Goal: Transaction & Acquisition: Register for event/course

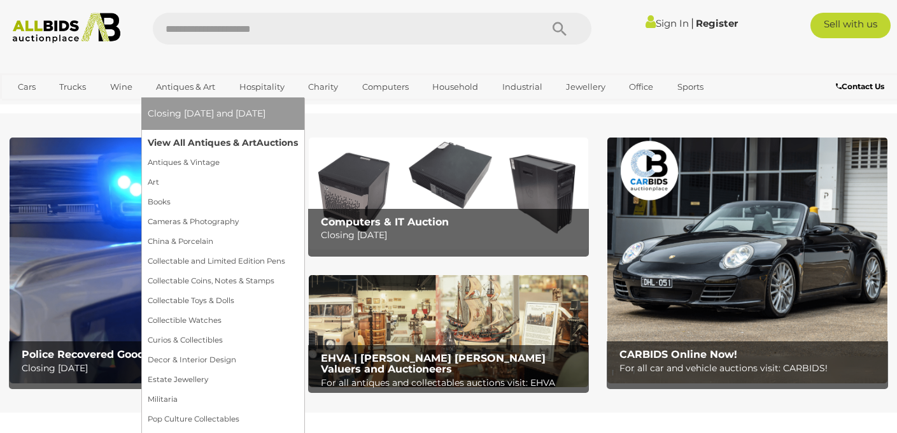
click at [185, 140] on link "View All Antiques & Art Auctions" at bounding box center [223, 143] width 150 height 20
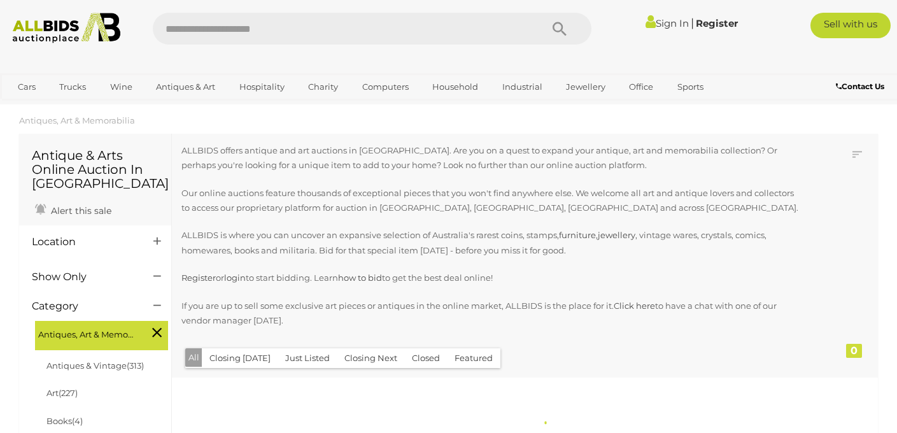
scroll to position [14, 0]
click at [157, 245] on icon at bounding box center [157, 240] width 8 height 13
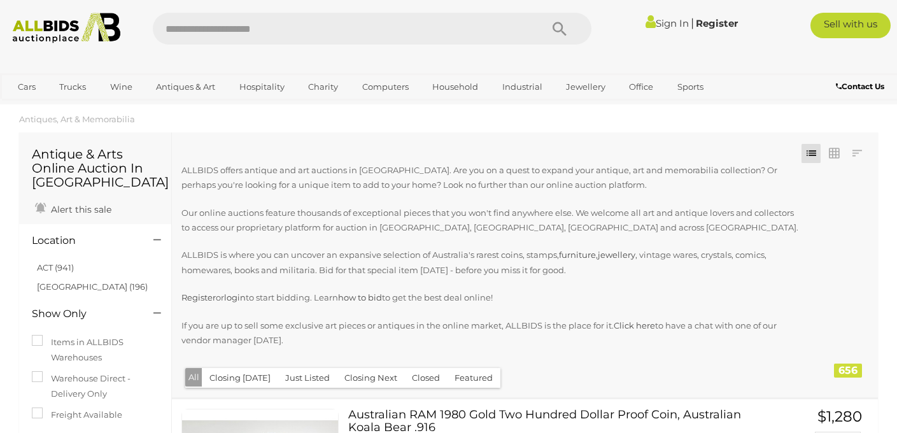
click at [106, 274] on li "ACT (941)" at bounding box center [96, 267] width 123 height 18
click at [59, 277] on li "ACT (941)" at bounding box center [96, 267] width 123 height 18
click at [58, 268] on link "ACT (941)" at bounding box center [55, 267] width 37 height 10
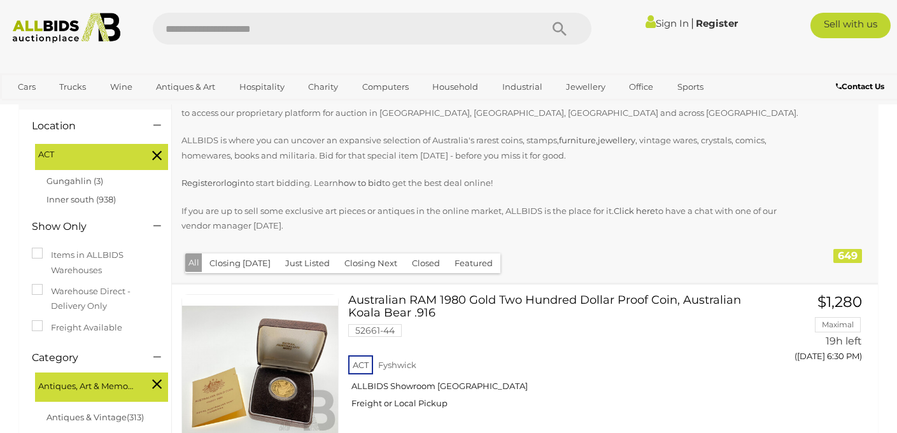
scroll to position [131, 0]
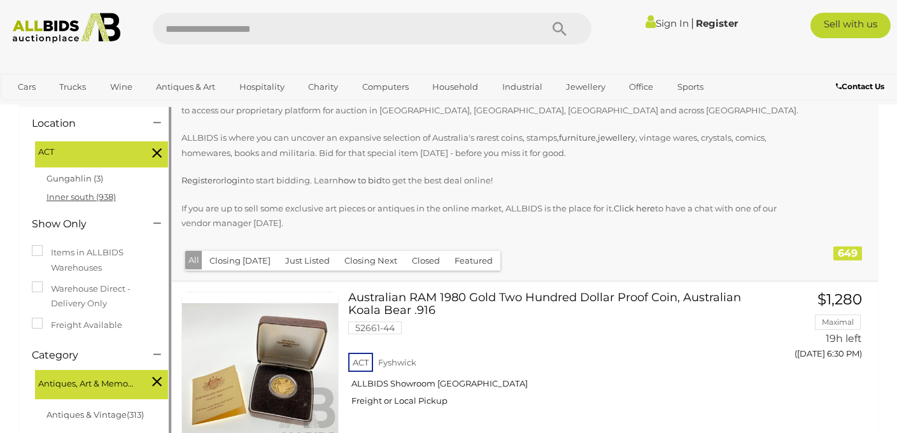
click at [94, 198] on link "Inner south (938)" at bounding box center [80, 197] width 69 height 10
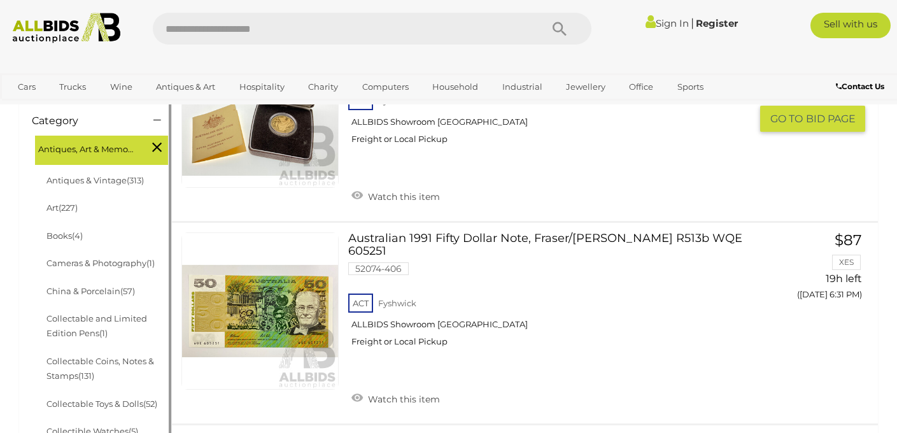
scroll to position [183, 0]
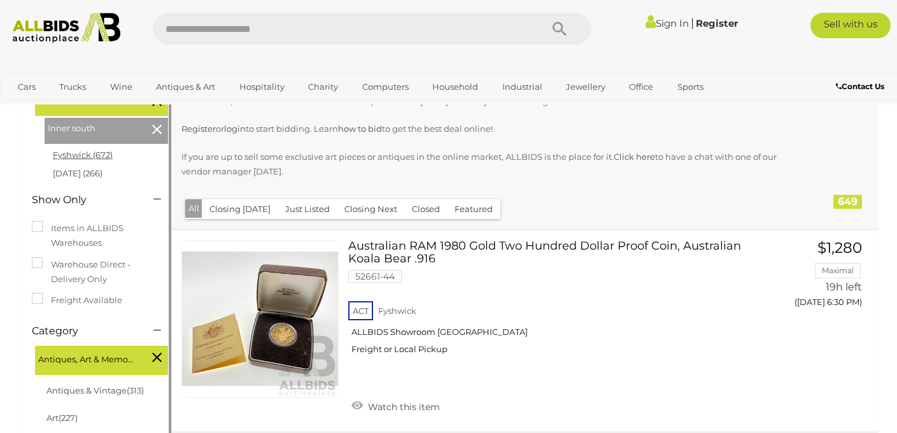
click at [85, 158] on link "Fyshwick (672)" at bounding box center [83, 155] width 60 height 10
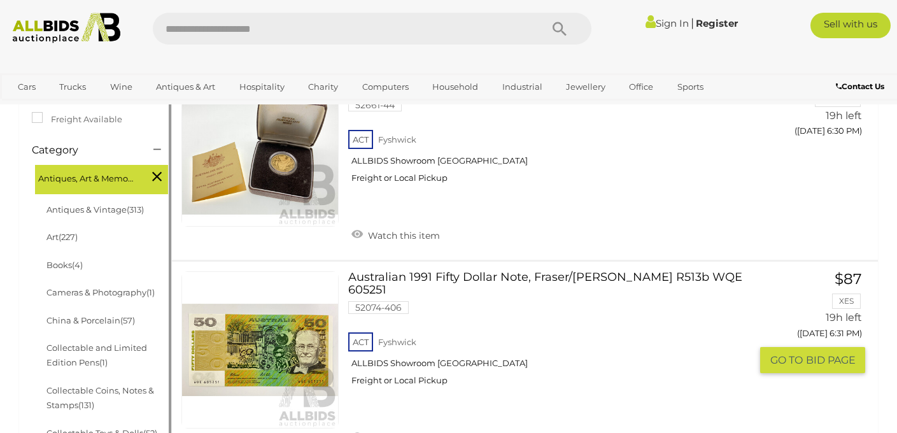
scroll to position [355, 0]
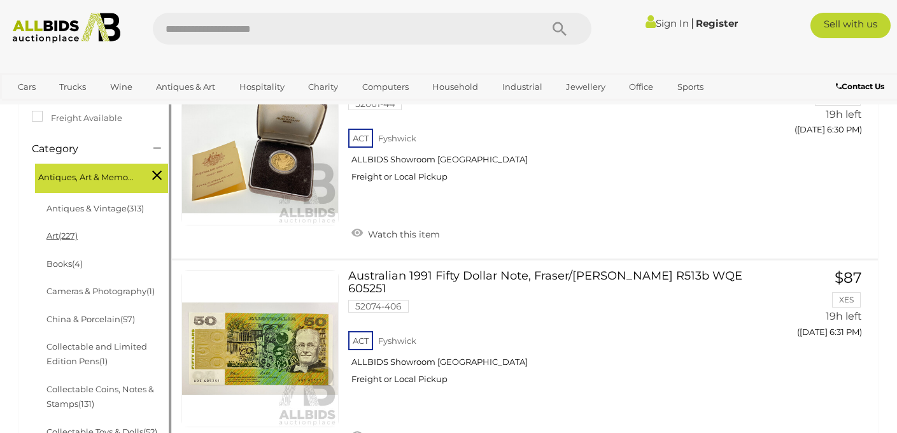
click at [64, 237] on span "(227)" at bounding box center [68, 235] width 19 height 10
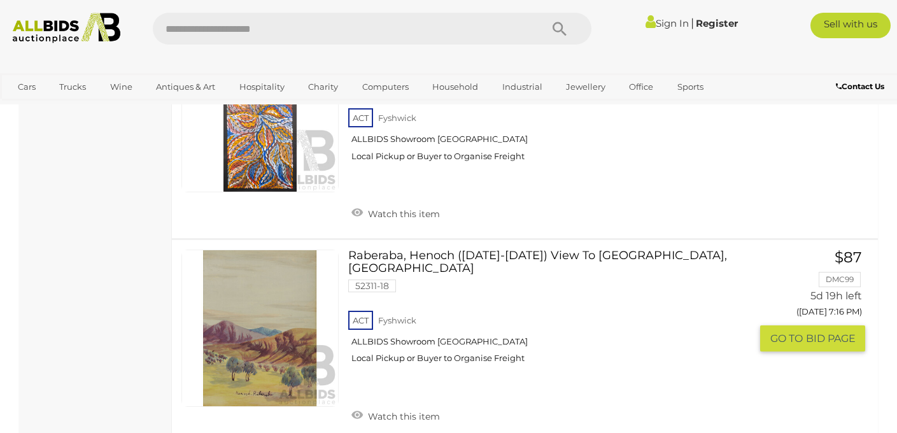
scroll to position [10287, 0]
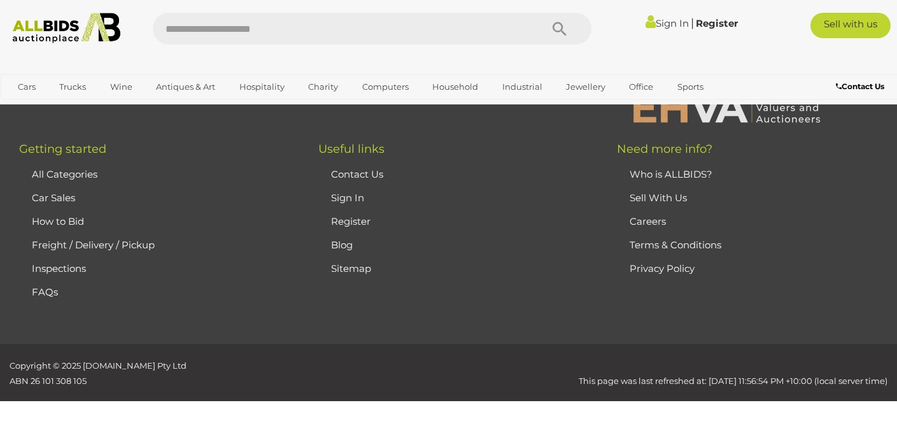
scroll to position [171, 0]
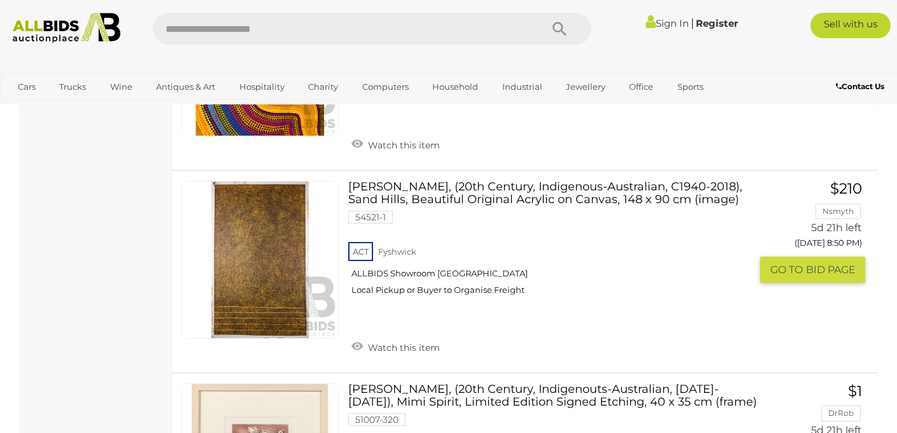
scroll to position [9462, 0]
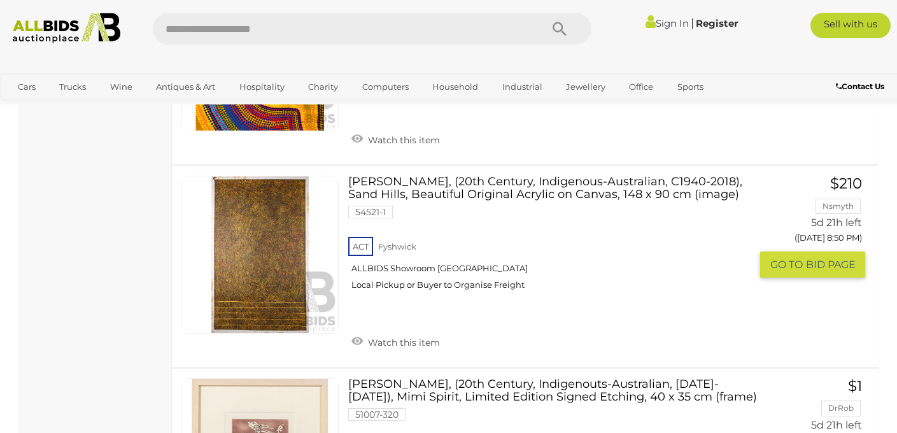
click at [458, 176] on link "Kathleen Petyarre, (20th Century, Indigenous-Australian, C1940-2018), Sand Hill…" at bounding box center [554, 238] width 393 height 124
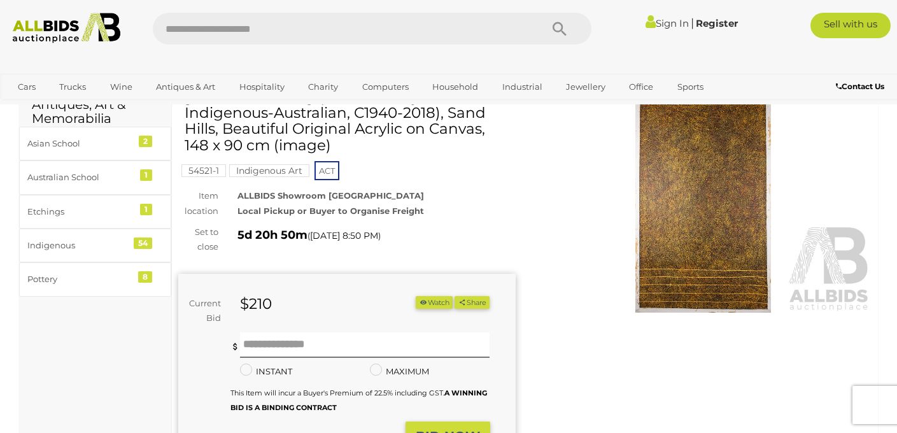
scroll to position [45, 0]
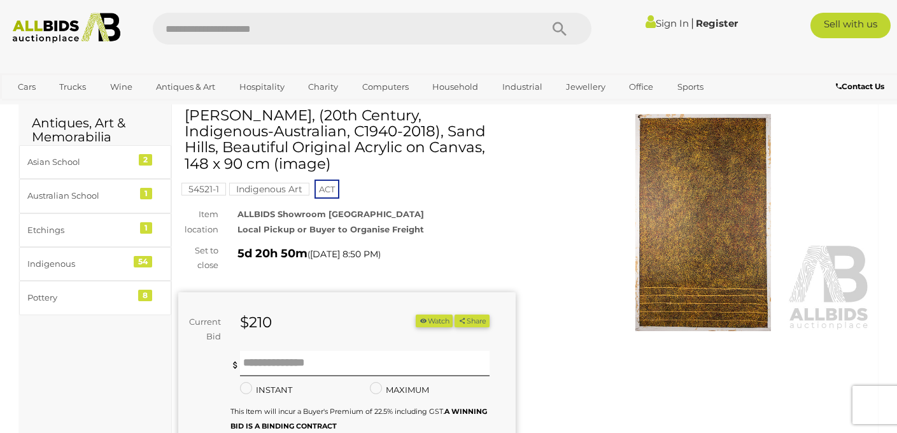
click at [701, 249] on img at bounding box center [703, 222] width 337 height 217
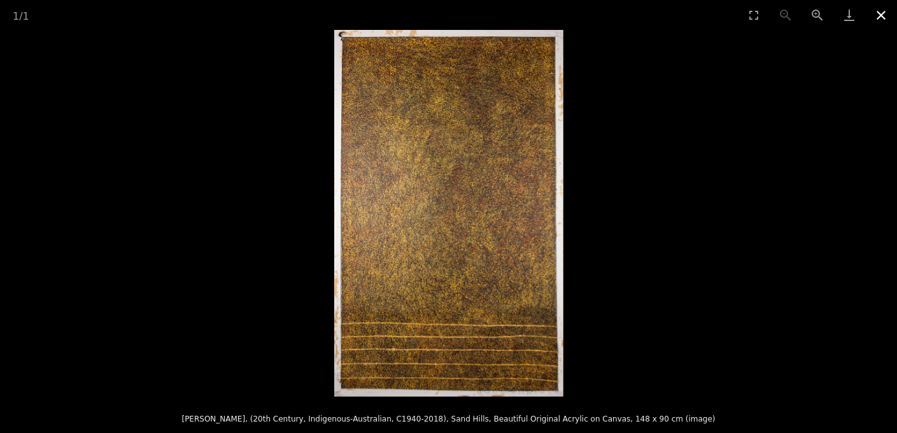
click at [885, 20] on button "Close gallery" at bounding box center [881, 15] width 32 height 30
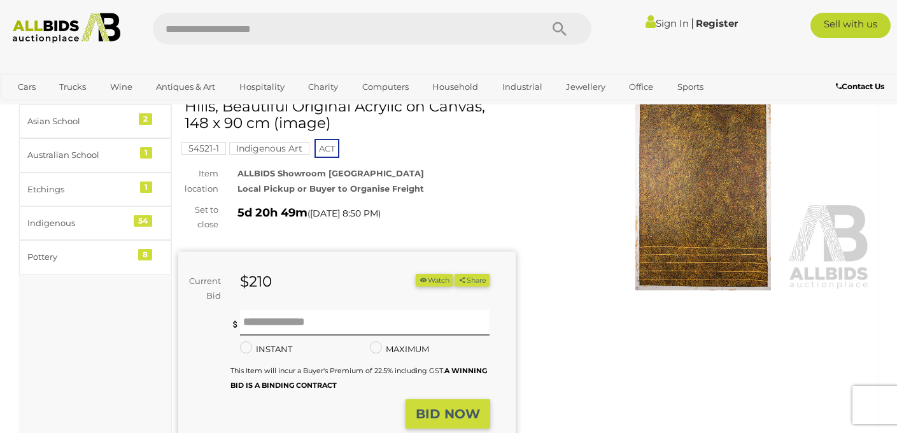
scroll to position [90, 0]
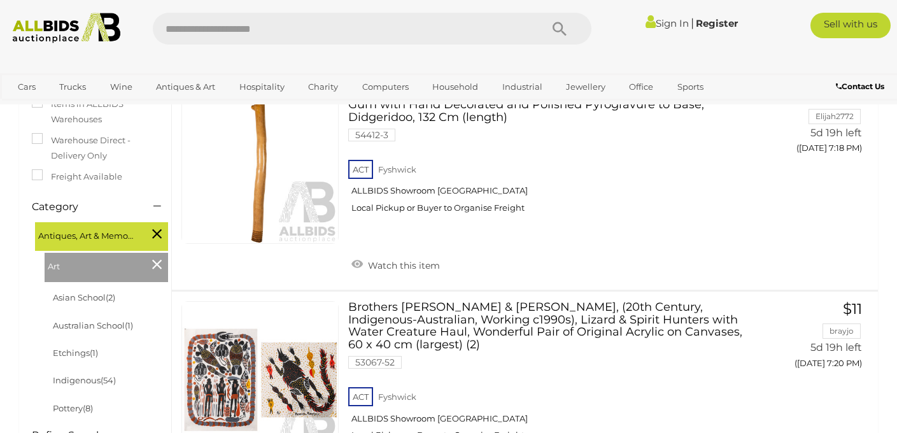
scroll to position [309, 0]
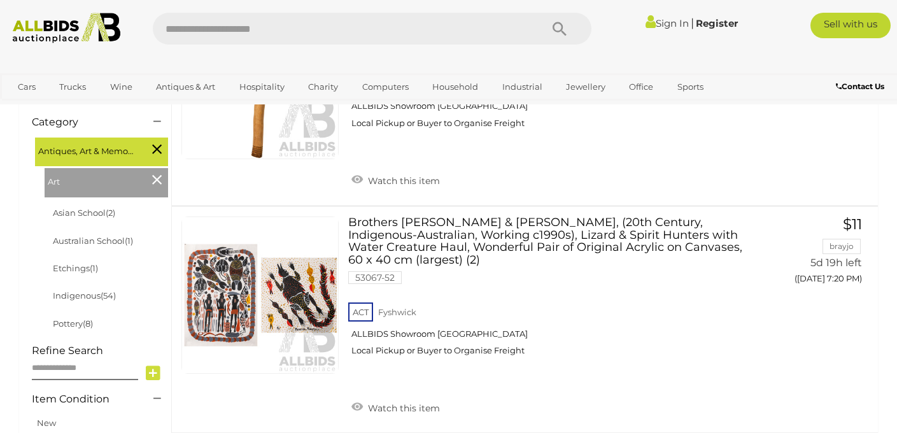
click at [152, 185] on icon at bounding box center [157, 179] width 10 height 17
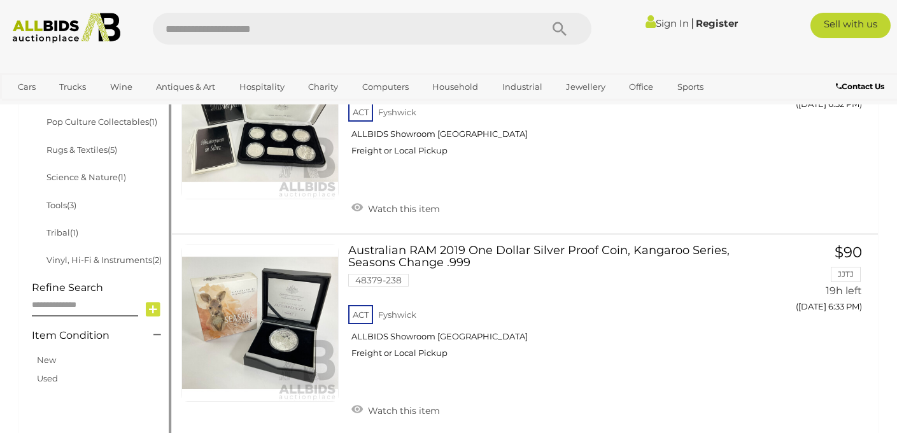
scroll to position [787, 0]
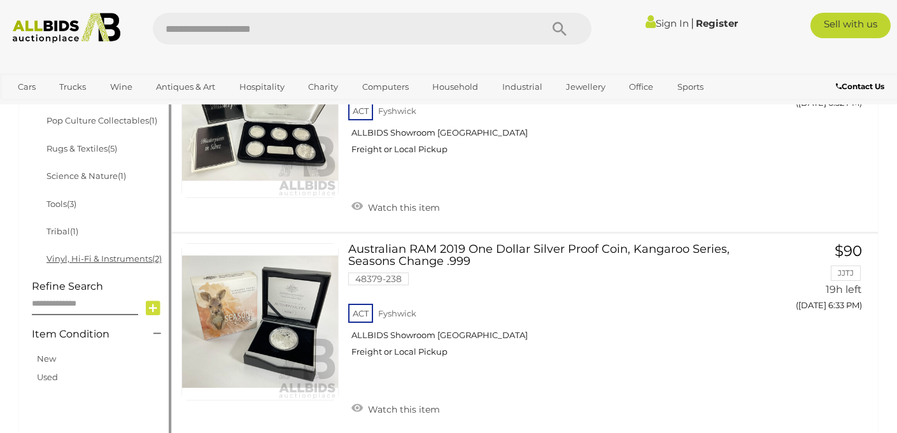
click at [102, 260] on link "Vinyl, Hi-Fi & Instruments (2)" at bounding box center [103, 258] width 115 height 10
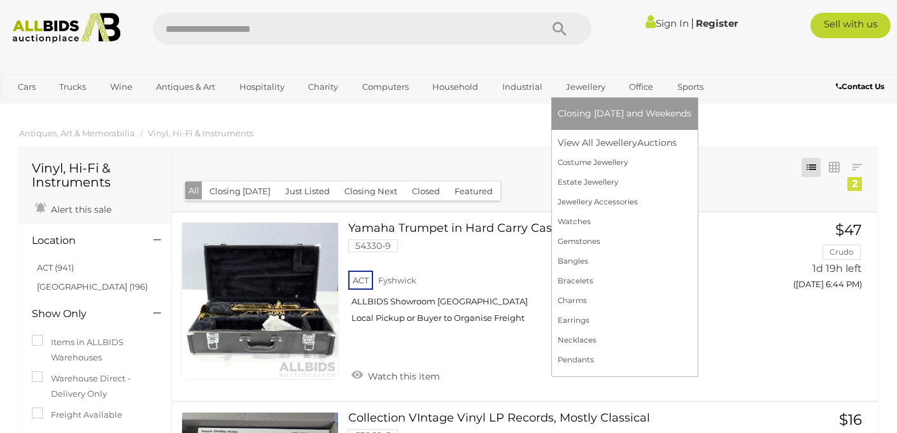
click at [575, 90] on link "Jewellery" at bounding box center [586, 86] width 56 height 21
click at [585, 141] on link "View All Jewellery Auctions" at bounding box center [625, 143] width 134 height 20
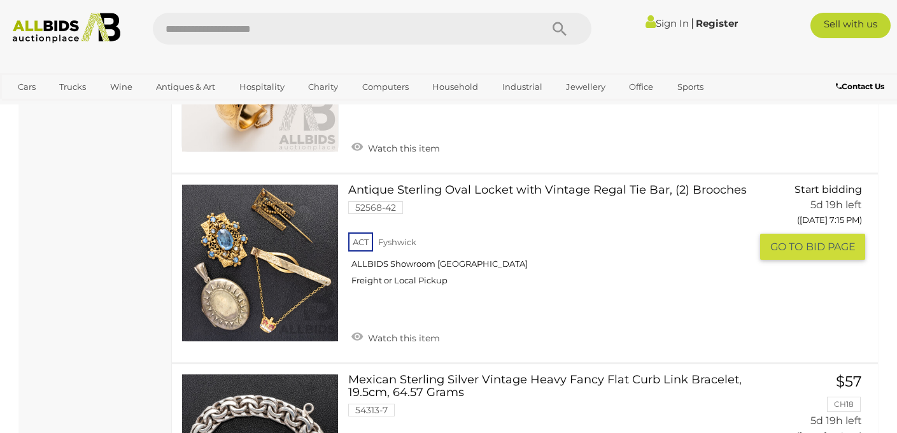
scroll to position [5975, 0]
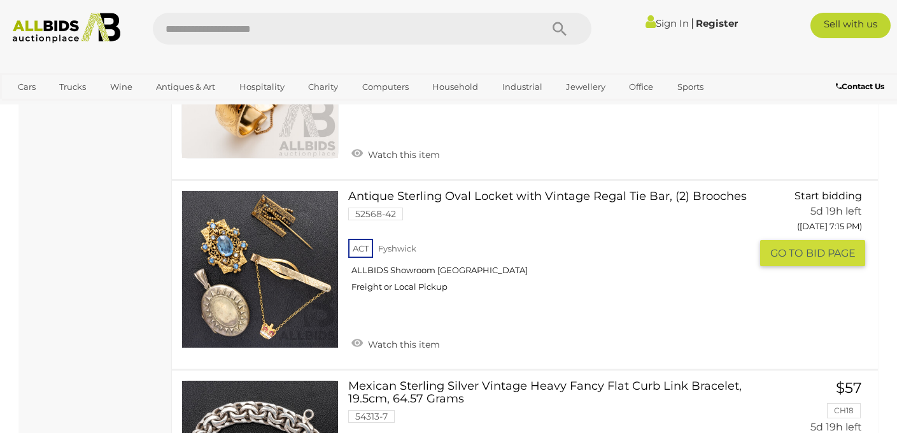
click at [270, 272] on img at bounding box center [260, 269] width 156 height 156
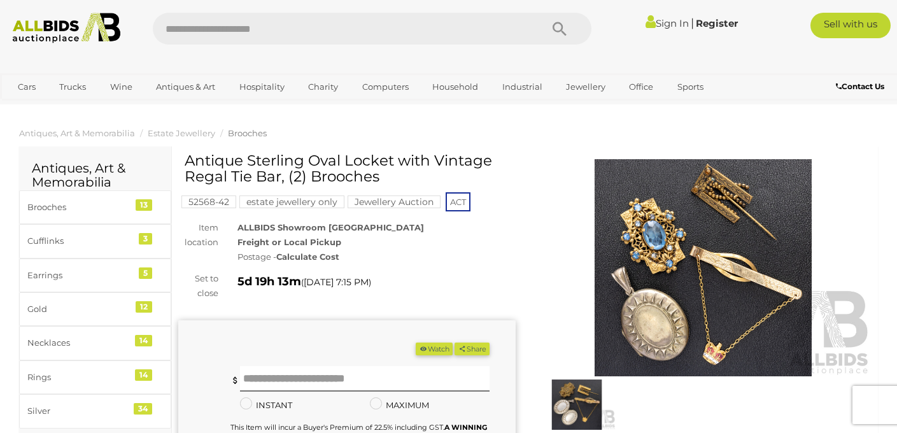
click at [565, 418] on img at bounding box center [577, 404] width 78 height 50
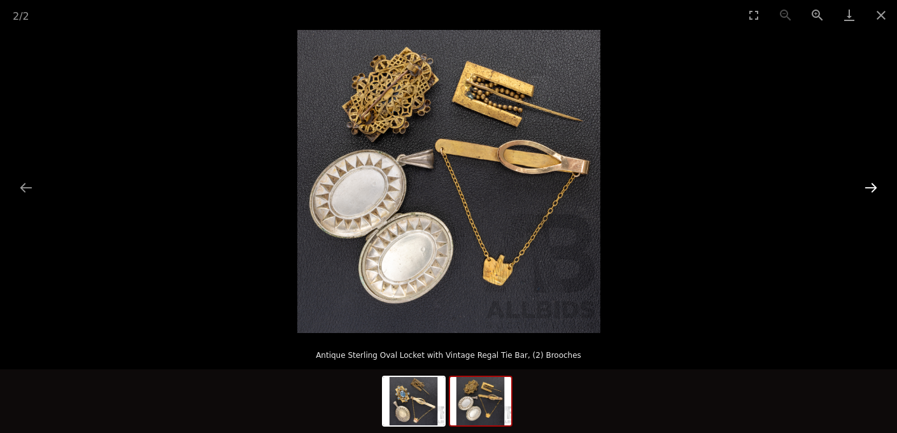
click at [870, 190] on button "Next slide" at bounding box center [870, 187] width 27 height 25
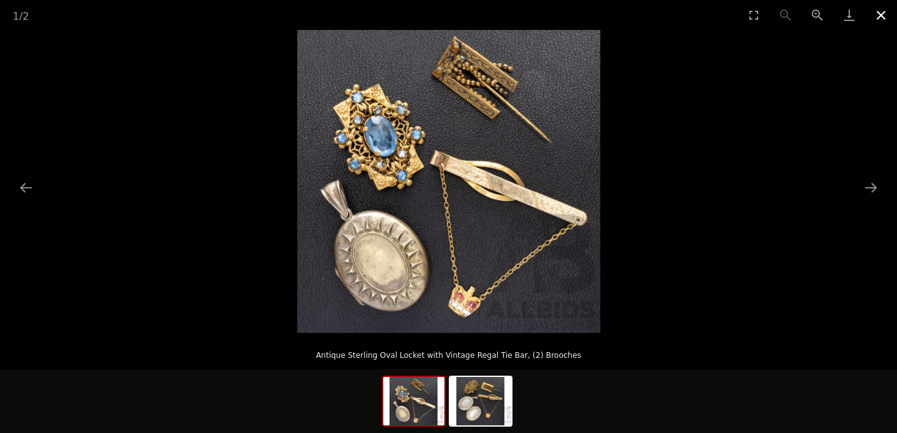
click at [878, 18] on button "Close gallery" at bounding box center [881, 15] width 32 height 30
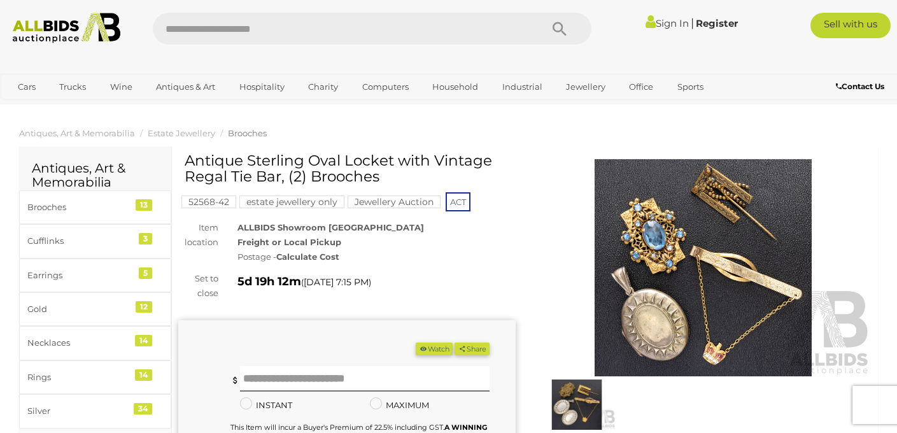
click at [717, 21] on link "Register" at bounding box center [717, 23] width 42 height 12
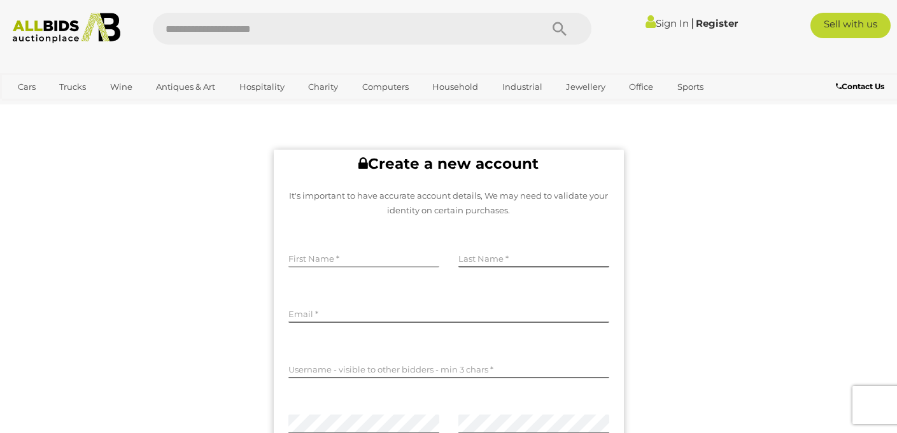
click at [390, 257] on input "text" at bounding box center [363, 257] width 151 height 19
type input "*****"
type input "*******"
type input "**********"
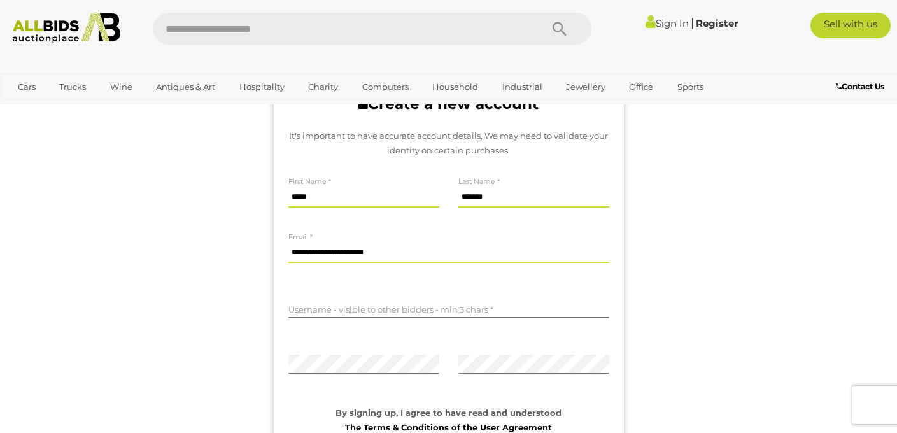
scroll to position [80, 0]
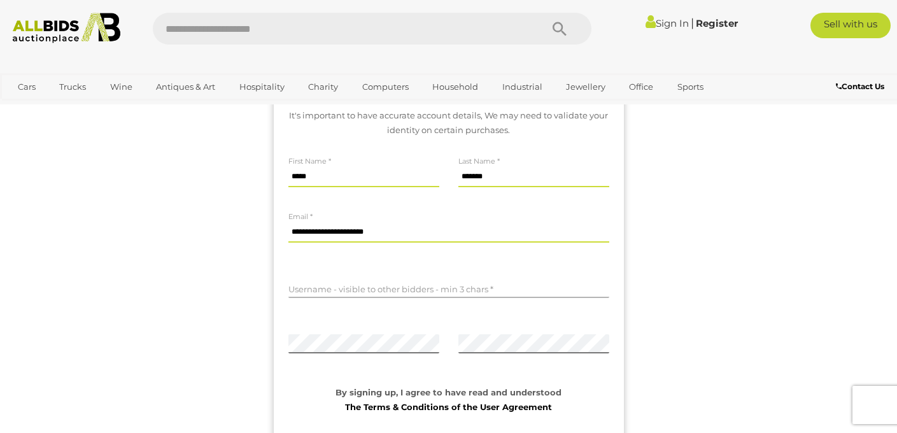
click at [412, 290] on input "text" at bounding box center [448, 288] width 321 height 19
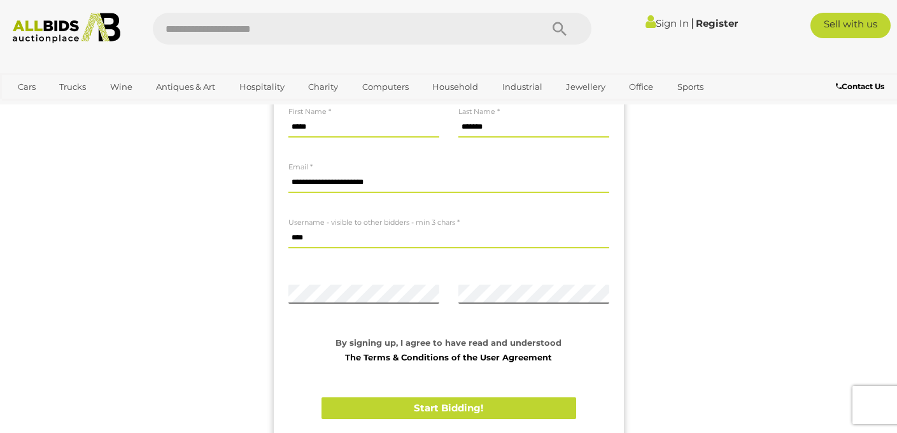
scroll to position [131, 0]
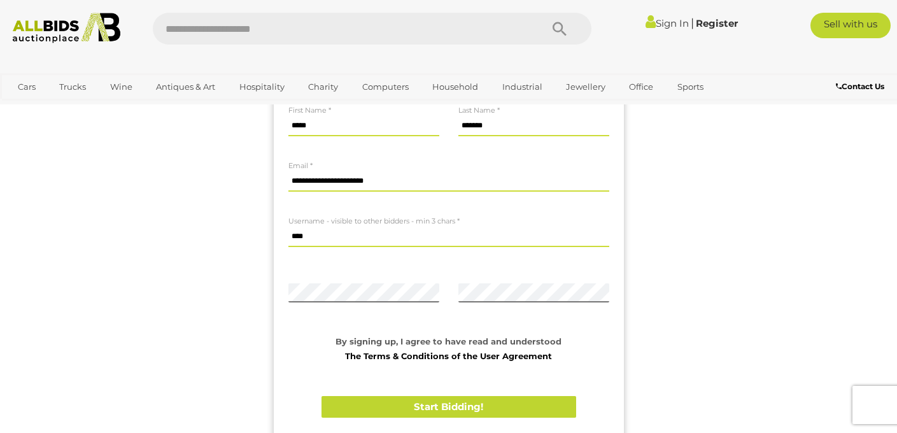
type input "****"
click at [547, 268] on div "Confirm Password The passwords must match." at bounding box center [534, 293] width 170 height 55
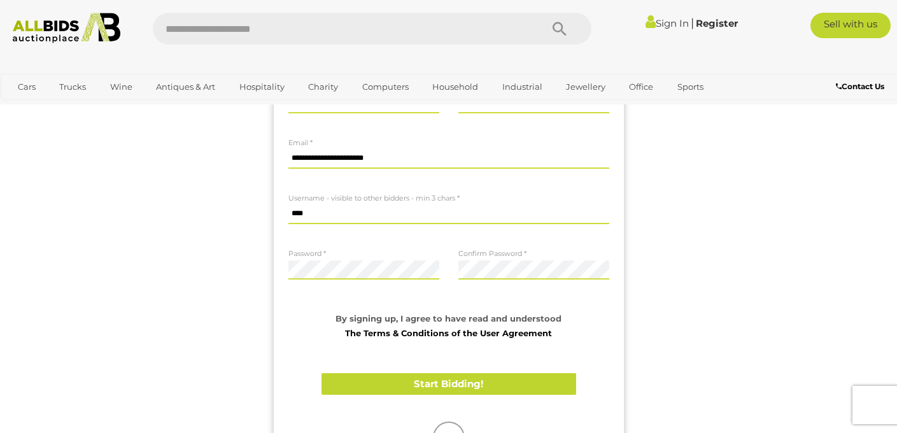
scroll to position [155, 0]
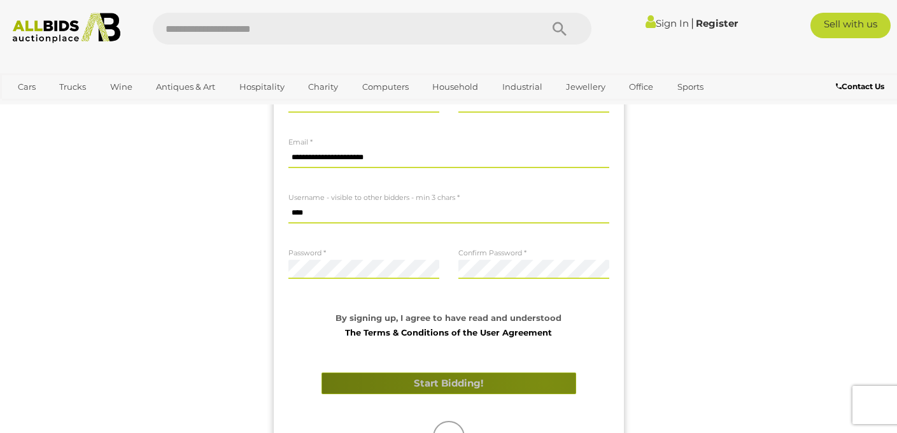
click at [545, 383] on button "Start Bidding!" at bounding box center [448, 383] width 255 height 22
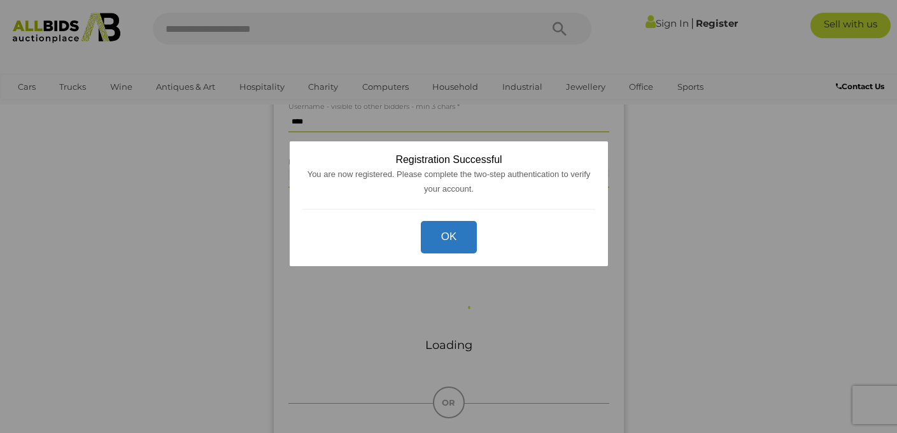
scroll to position [249, 0]
click at [453, 228] on button "OK" at bounding box center [448, 237] width 57 height 32
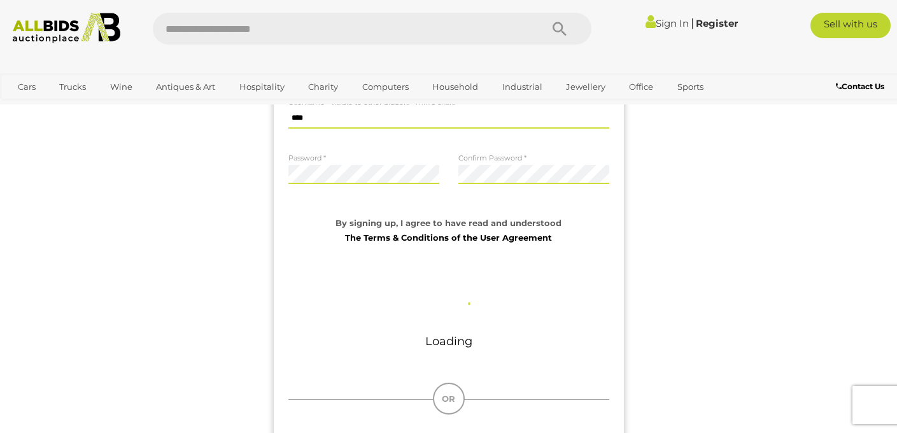
scroll to position [0, 0]
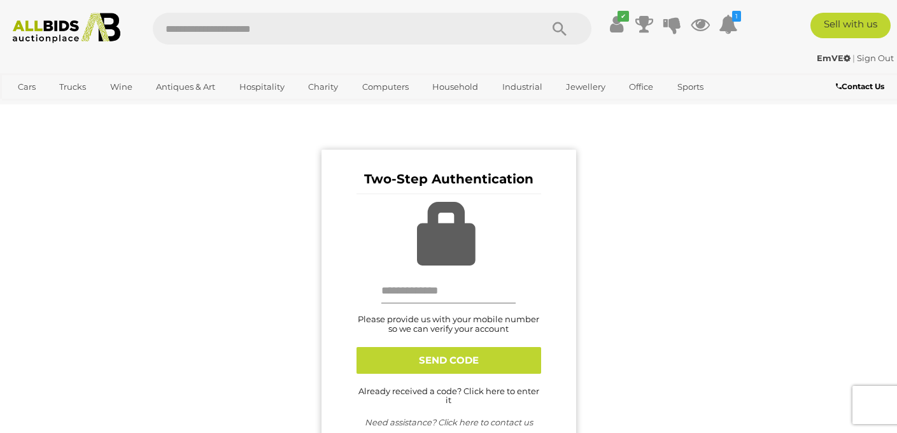
click at [461, 291] on input "text" at bounding box center [448, 290] width 135 height 25
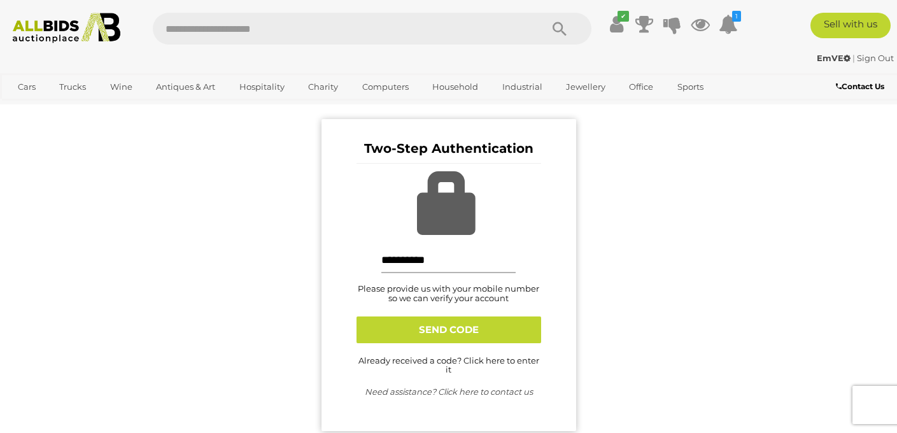
scroll to position [32, 0]
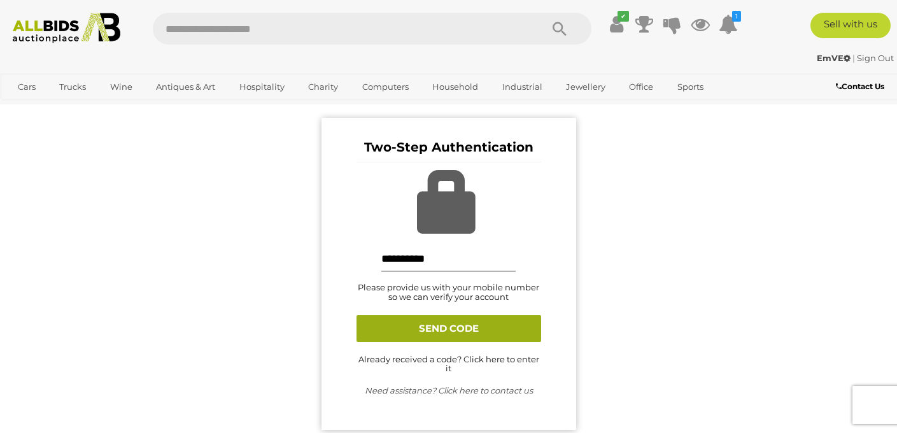
type input "**********"
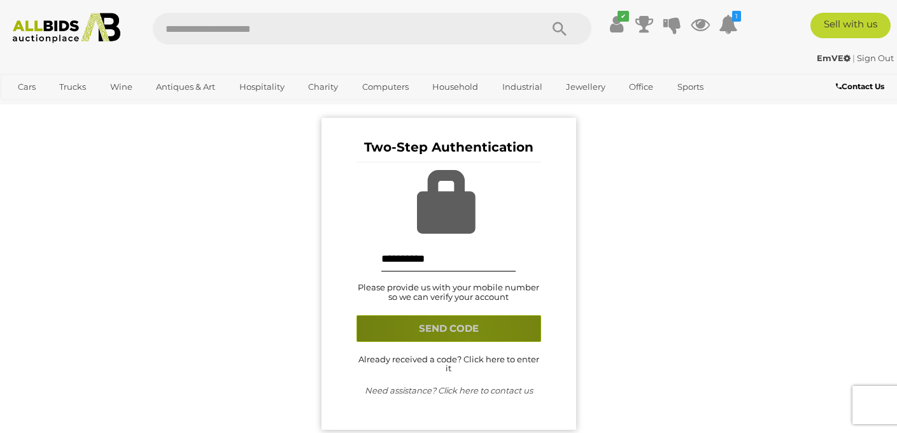
click at [467, 337] on button "SEND CODE" at bounding box center [448, 328] width 185 height 27
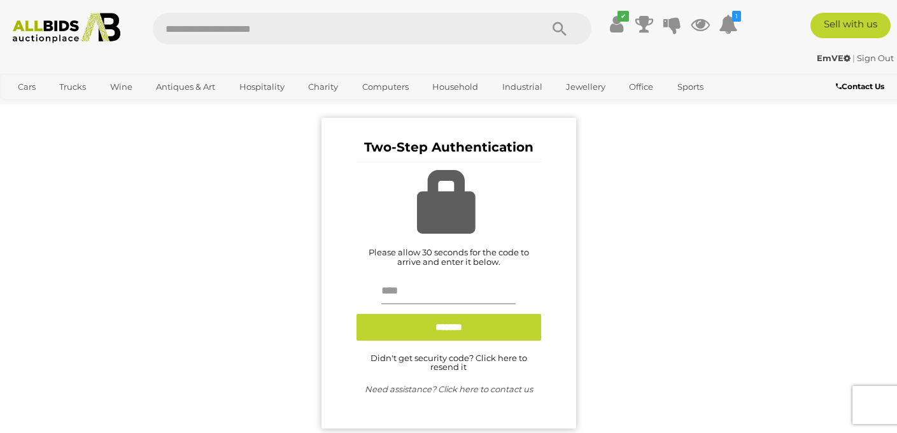
click at [459, 284] on input "text" at bounding box center [448, 291] width 135 height 25
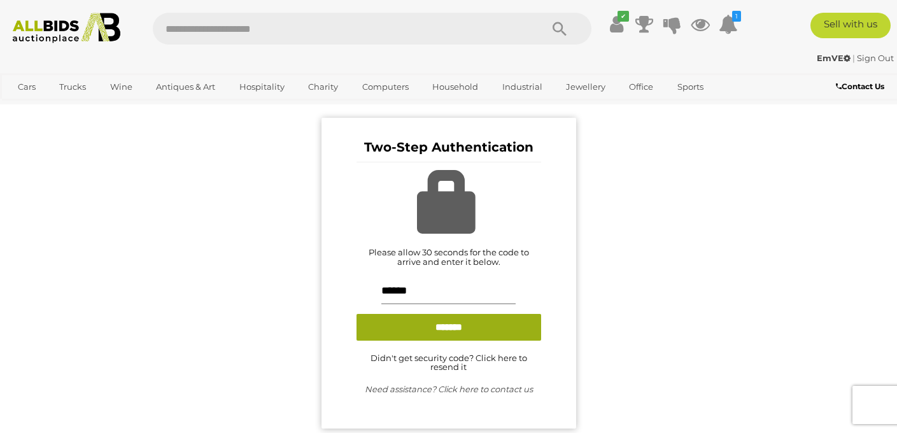
type input "******"
click at [468, 330] on input "*******" at bounding box center [448, 327] width 185 height 27
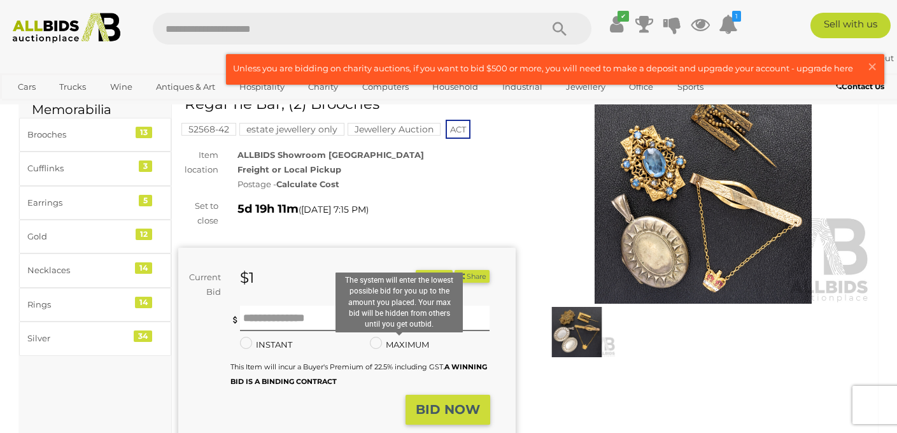
scroll to position [82, 0]
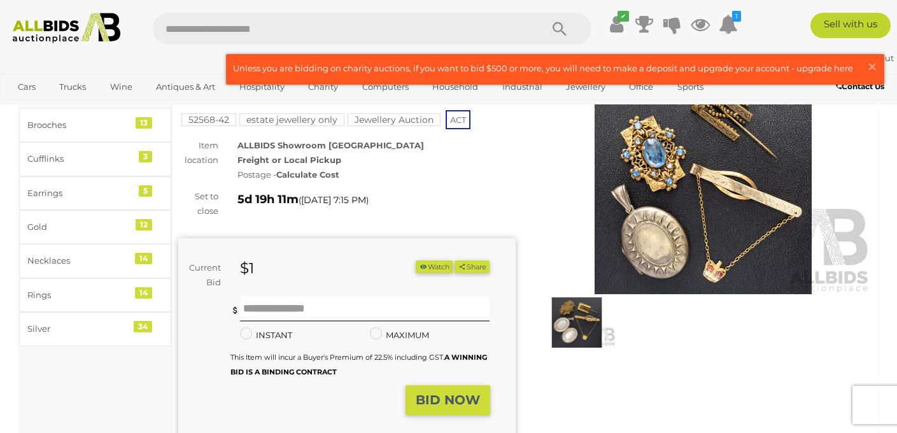
click at [435, 264] on button "Watch" at bounding box center [434, 266] width 37 height 13
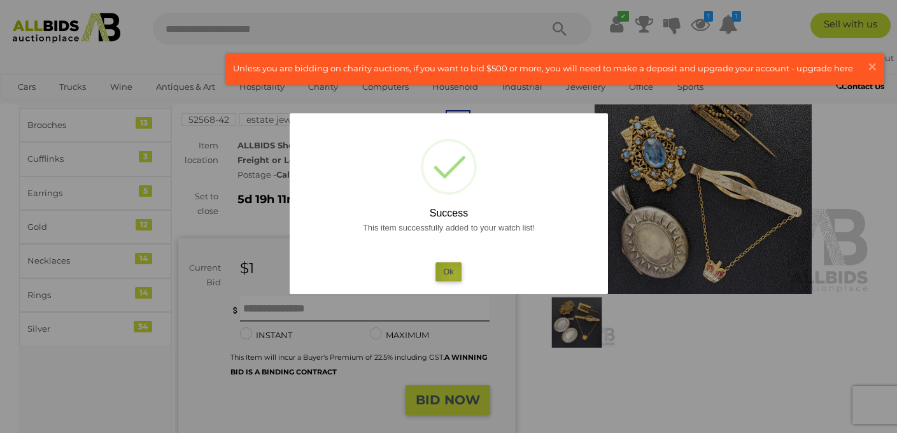
click at [454, 275] on button "Ok" at bounding box center [448, 271] width 26 height 18
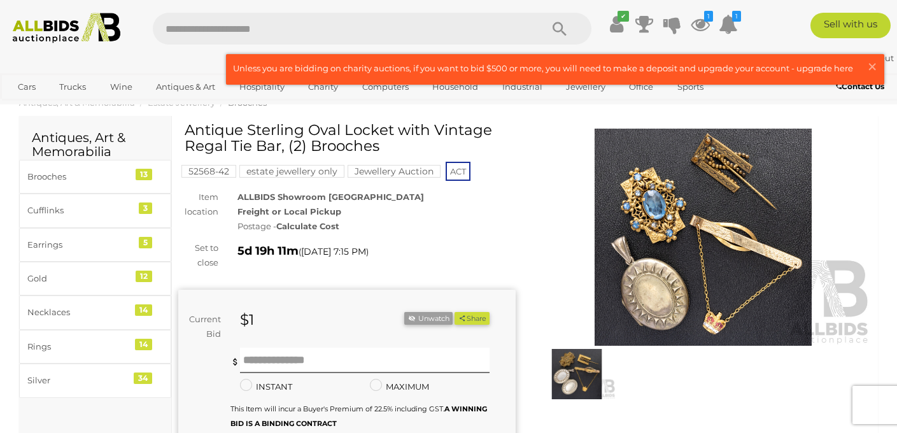
scroll to position [0, 0]
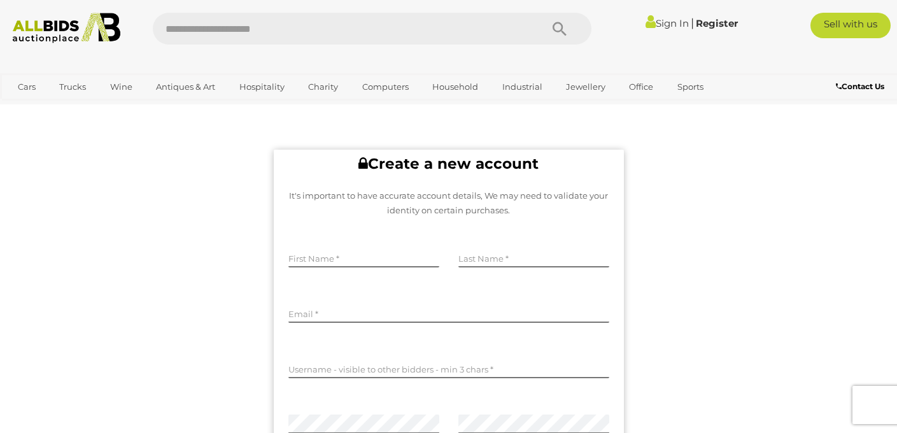
scroll to position [32, 0]
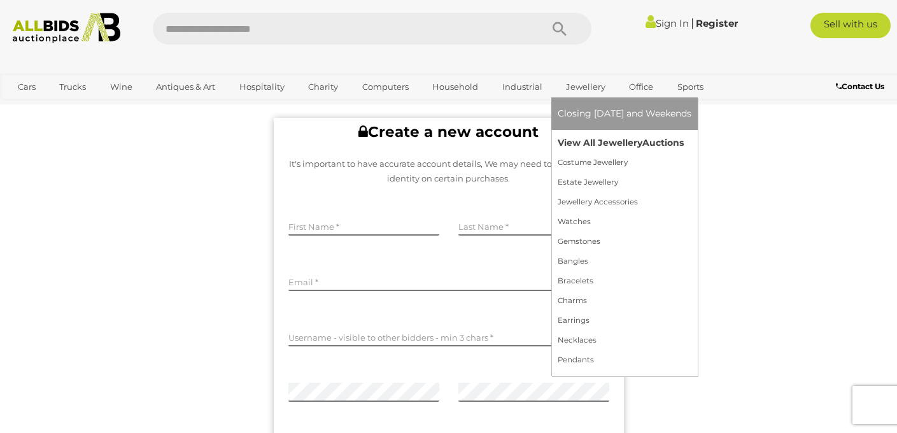
click at [580, 137] on link "View All Jewellery Auctions" at bounding box center [625, 143] width 134 height 20
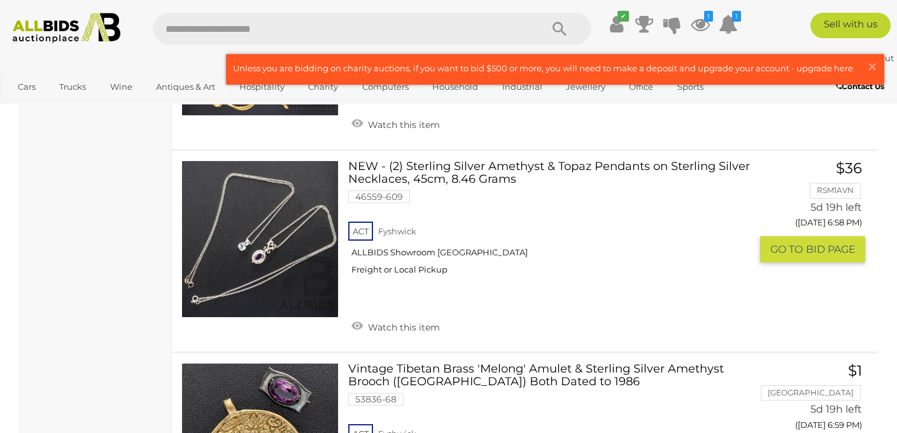
scroll to position [4398, 0]
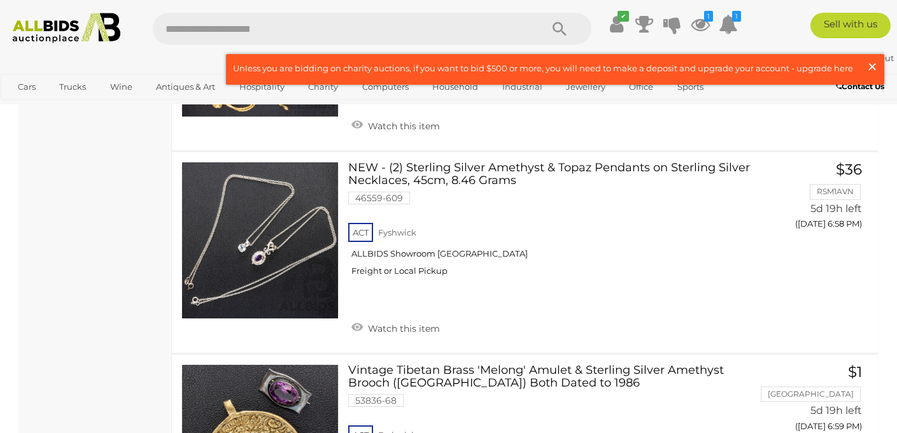
click at [871, 71] on span "×" at bounding box center [871, 66] width 11 height 25
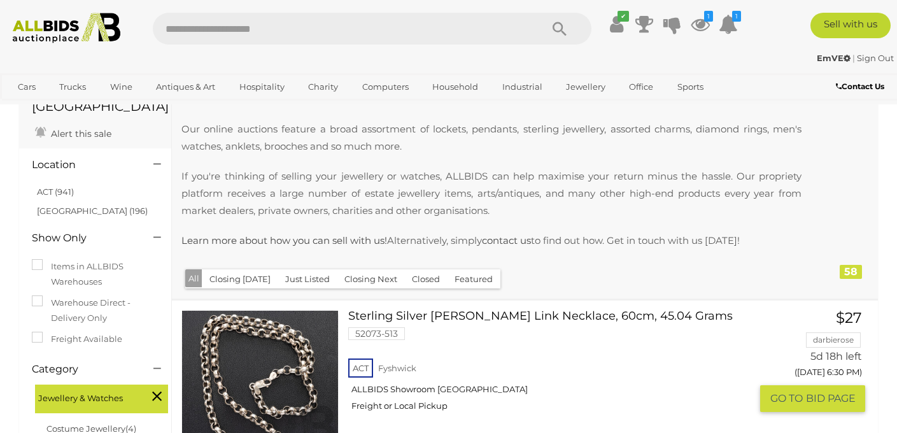
scroll to position [81, 0]
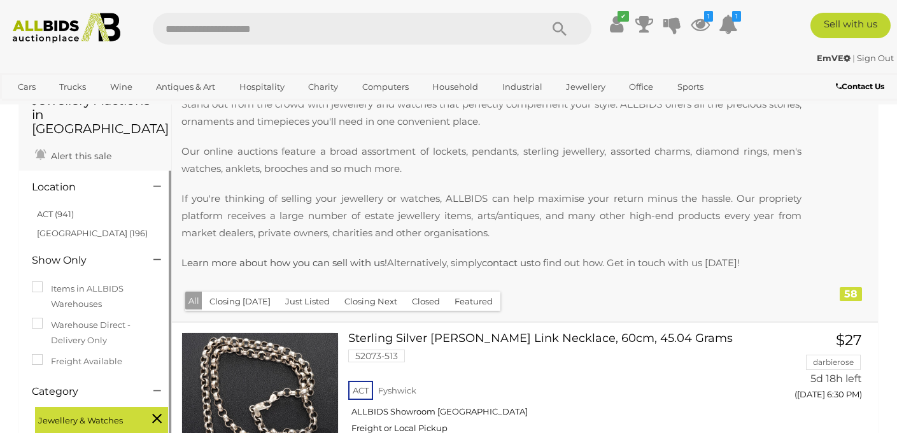
click at [113, 205] on li "ACT (941)" at bounding box center [96, 214] width 123 height 18
click at [55, 209] on link "ACT (941)" at bounding box center [55, 214] width 37 height 10
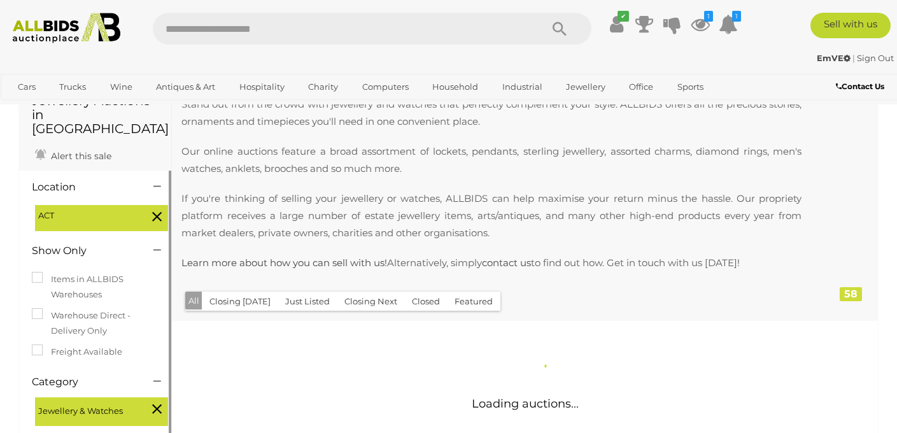
scroll to position [0, 0]
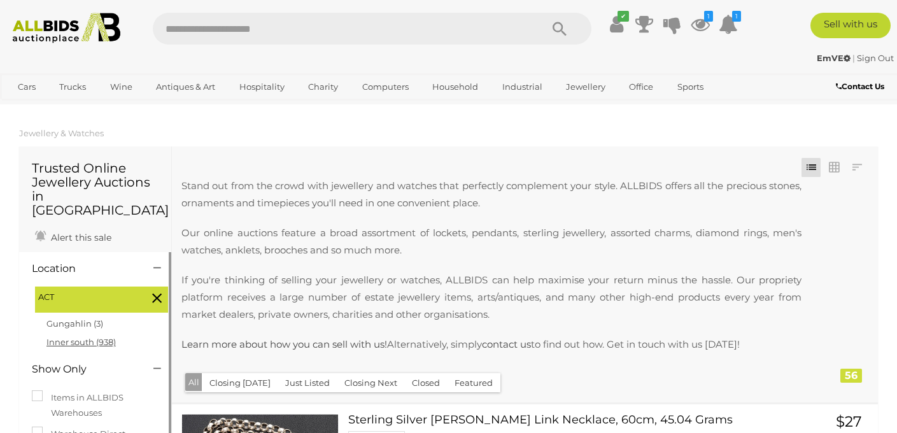
click at [71, 337] on link "Inner south (938)" at bounding box center [80, 342] width 69 height 10
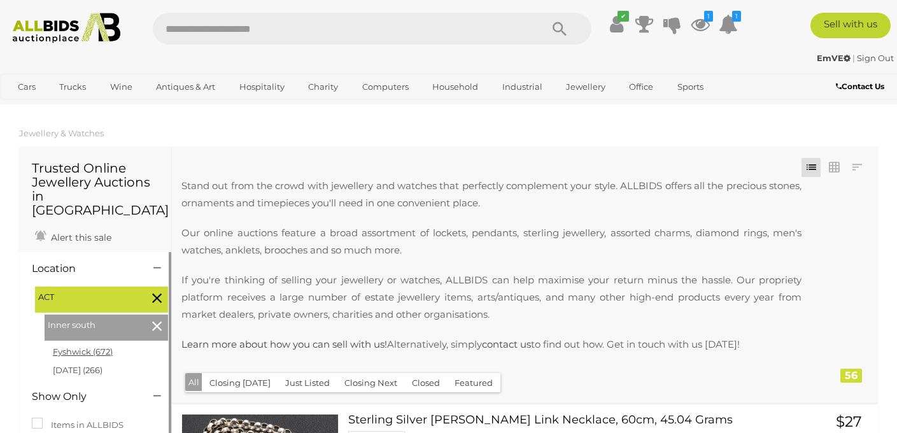
click at [74, 346] on link "Fyshwick (672)" at bounding box center [83, 351] width 60 height 10
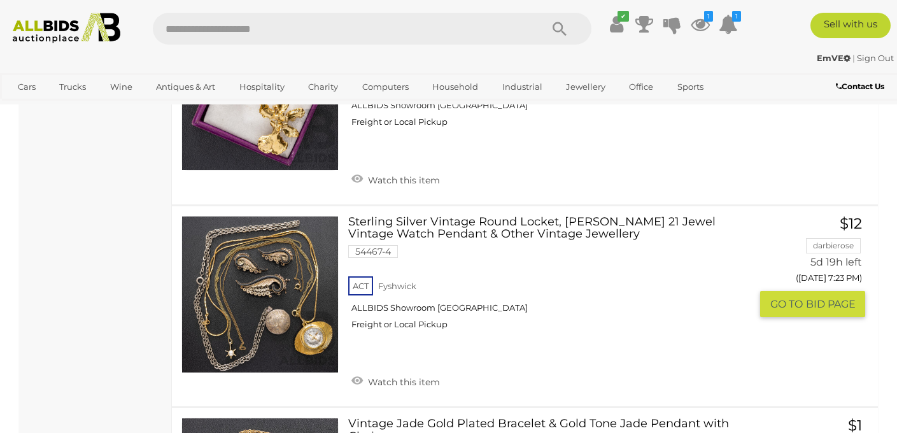
scroll to position [6804, 0]
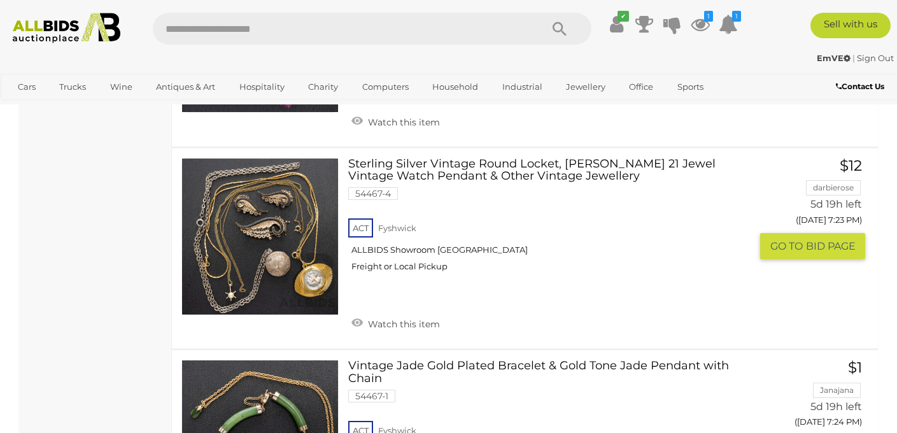
click at [262, 231] on img at bounding box center [260, 236] width 156 height 156
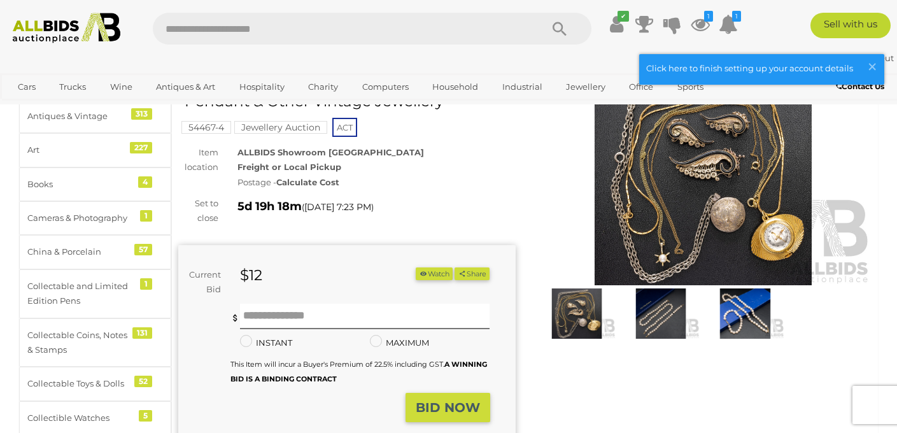
scroll to position [94, 0]
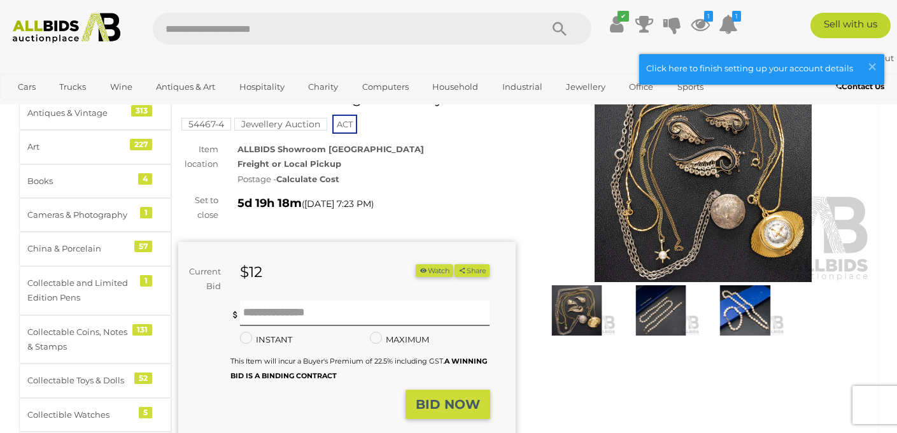
click at [656, 244] on img at bounding box center [703, 173] width 337 height 217
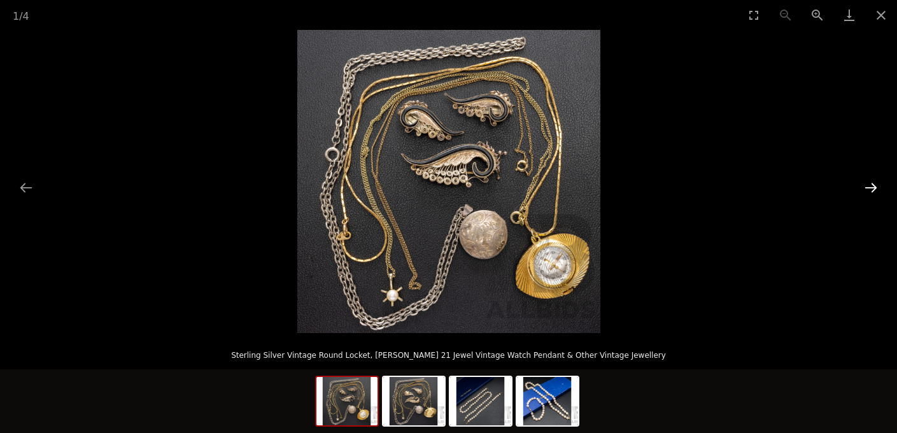
click at [867, 183] on button "Next slide" at bounding box center [870, 187] width 27 height 25
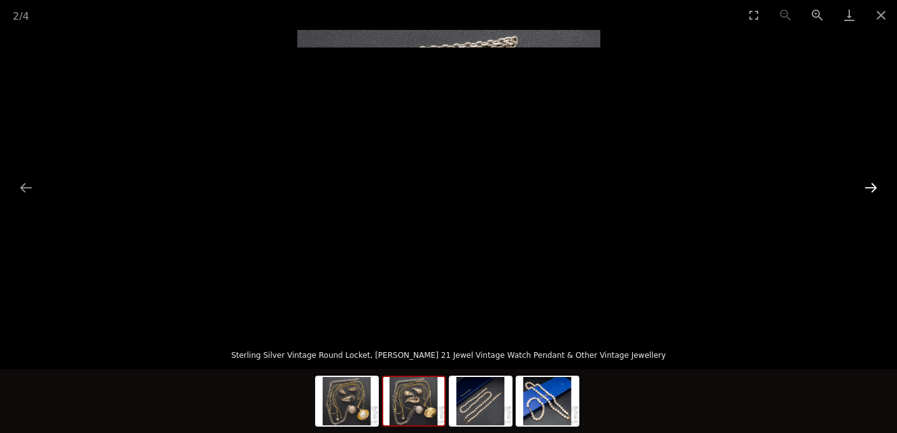
click at [867, 183] on button "Next slide" at bounding box center [870, 187] width 27 height 25
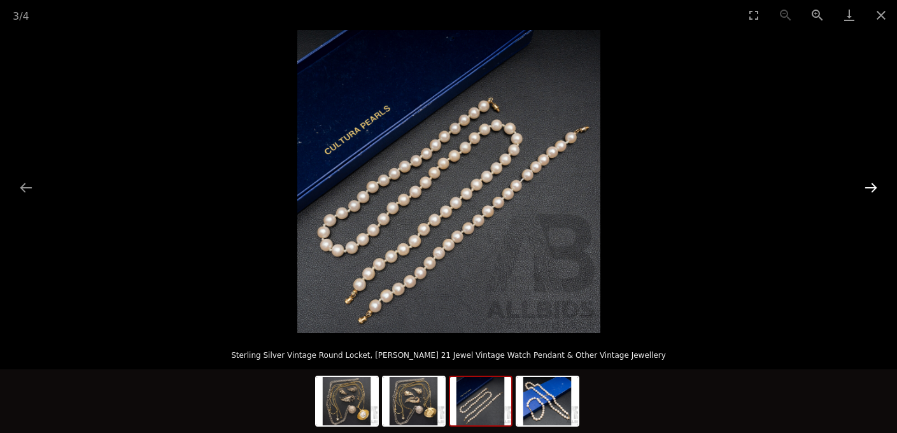
click at [867, 183] on button "Next slide" at bounding box center [870, 187] width 27 height 25
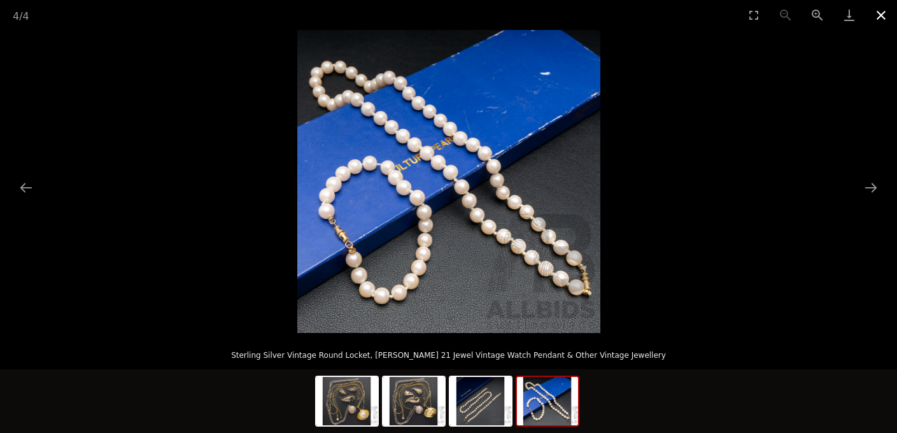
click at [889, 22] on button "Close gallery" at bounding box center [881, 15] width 32 height 30
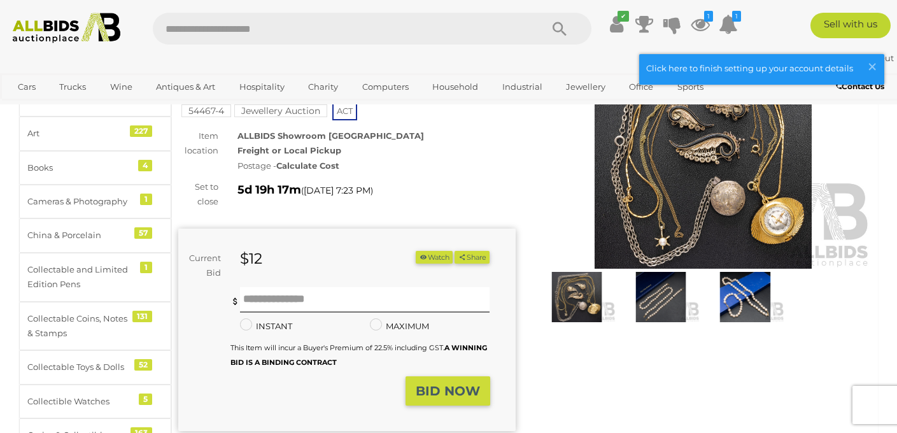
scroll to position [109, 0]
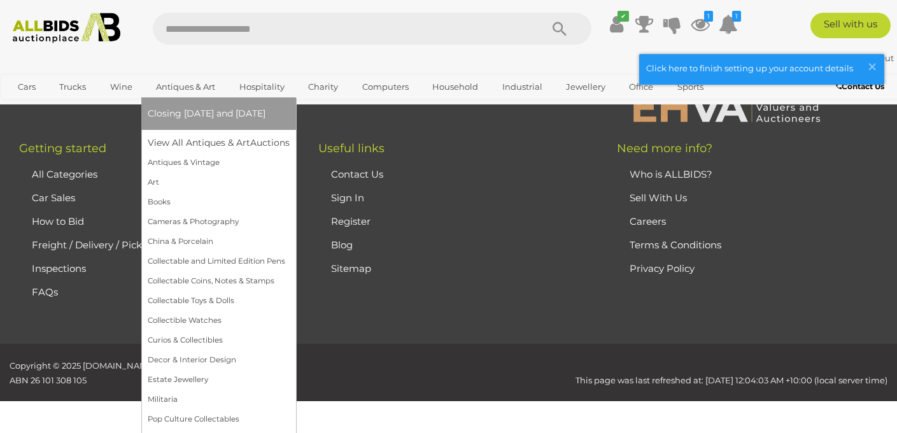
scroll to position [1130, 0]
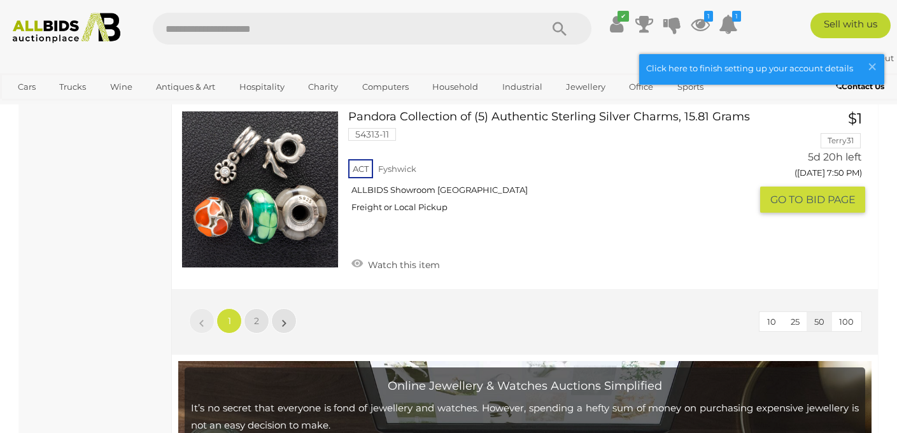
scroll to position [10063, 0]
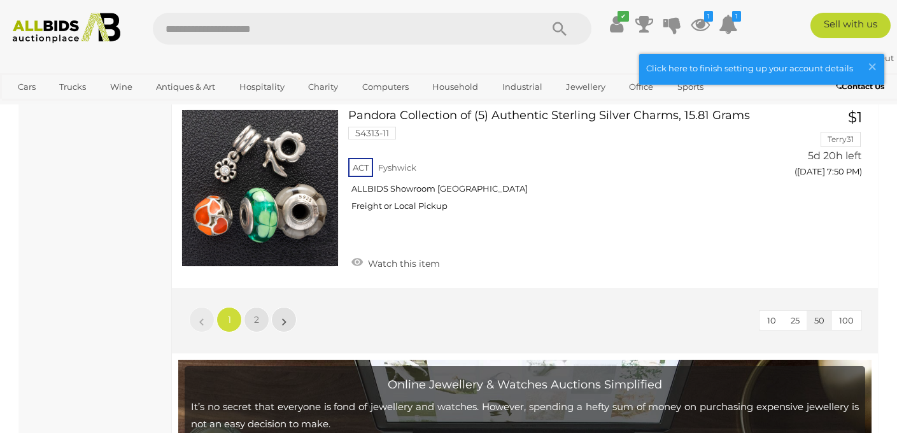
click at [286, 307] on li "»" at bounding box center [284, 319] width 25 height 25
click at [288, 307] on link "»" at bounding box center [283, 319] width 25 height 25
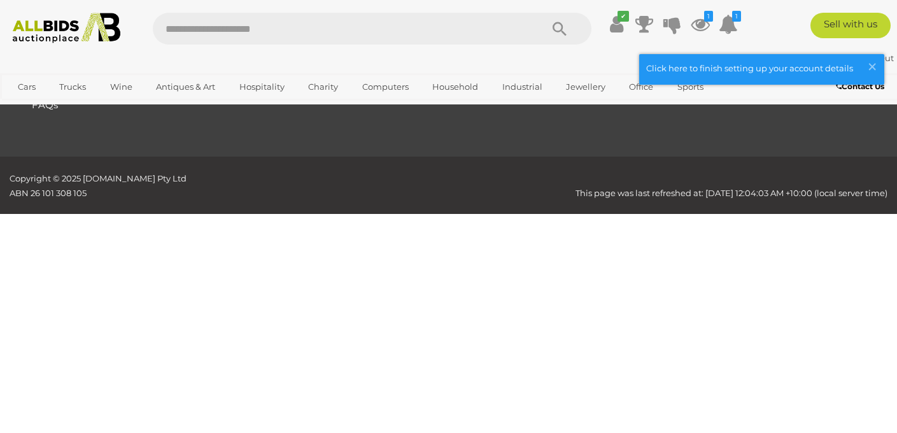
scroll to position [275, 0]
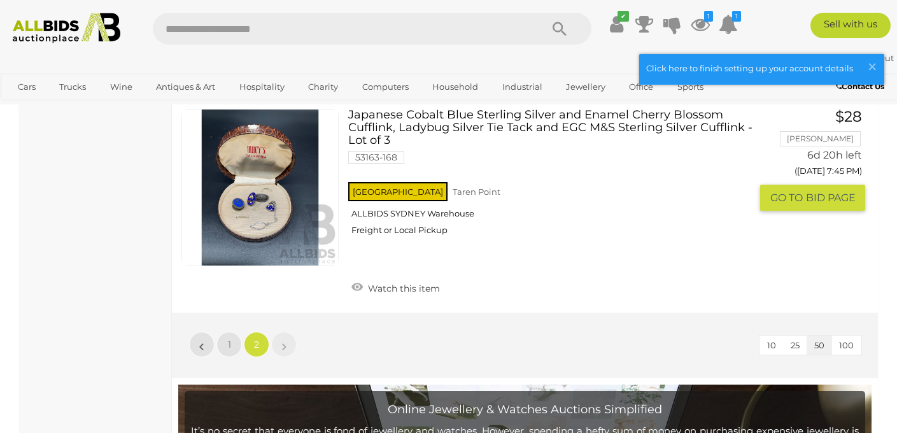
scroll to position [1722, 0]
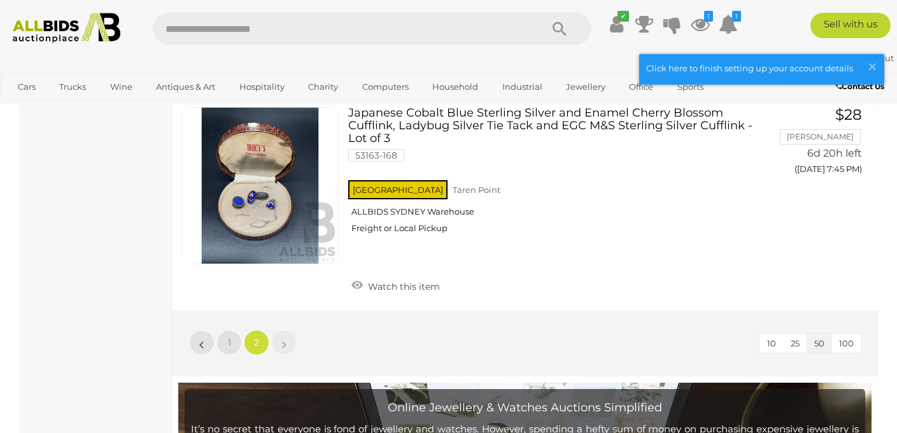
click at [291, 339] on link "»" at bounding box center [283, 342] width 25 height 25
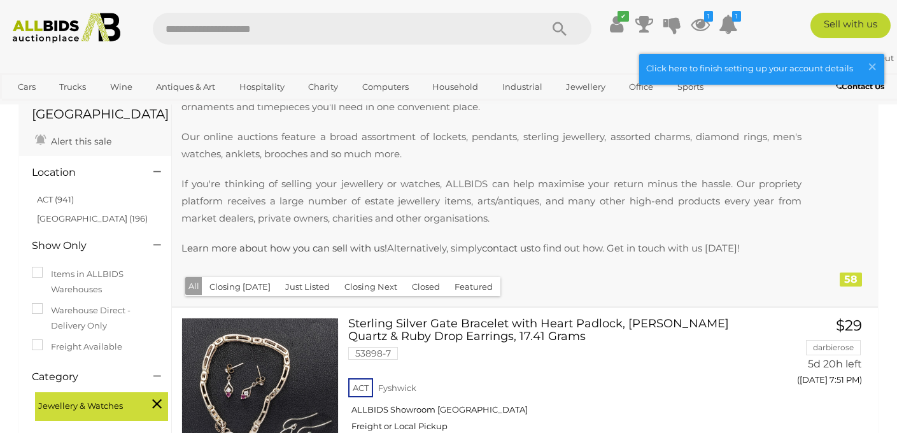
scroll to position [0, 0]
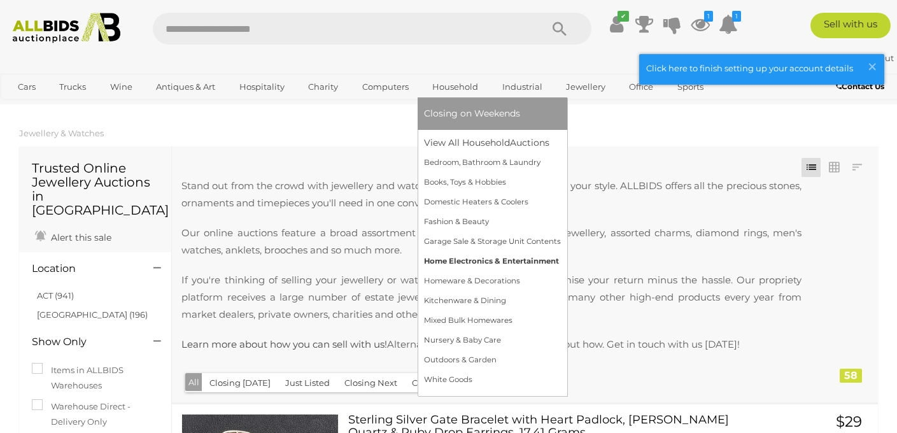
click at [460, 260] on link "Home Electronics & Entertainment" at bounding box center [492, 261] width 137 height 20
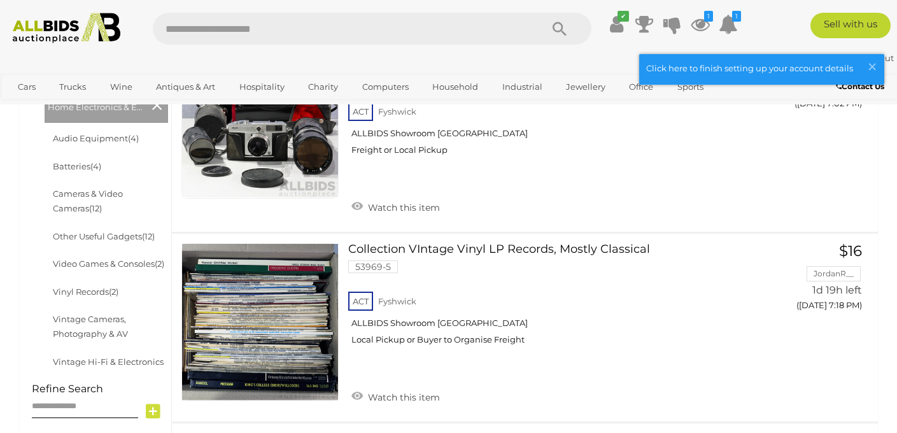
scroll to position [385, 0]
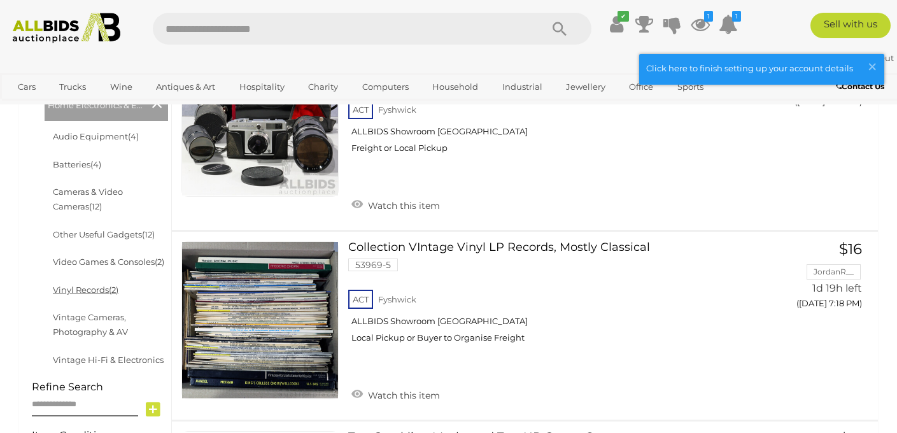
click at [86, 291] on link "Vinyl Records (2)" at bounding box center [86, 290] width 66 height 10
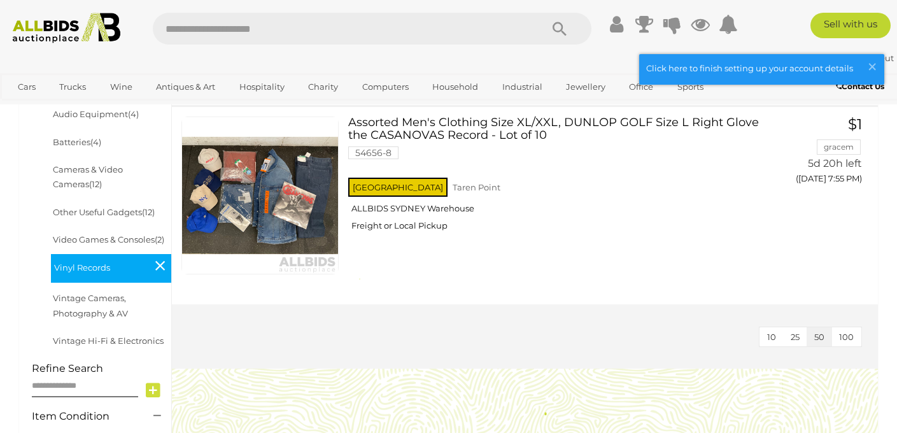
scroll to position [415, 0]
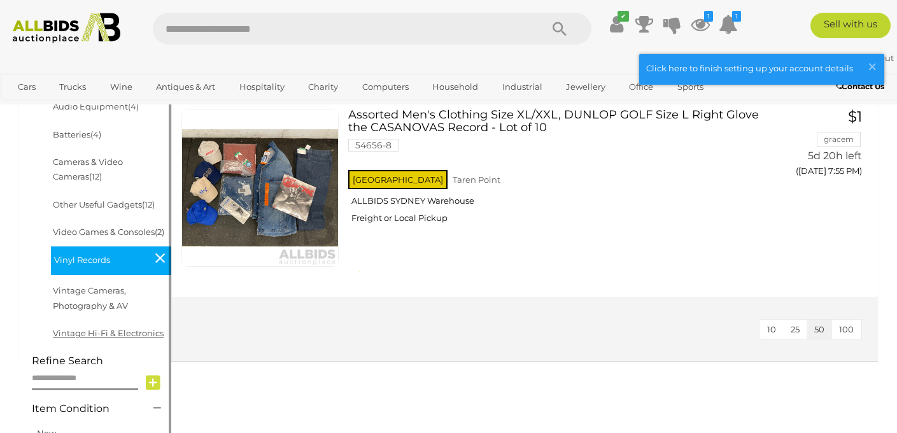
click at [92, 331] on link "Vintage Hi-Fi & Electronics" at bounding box center [108, 333] width 111 height 10
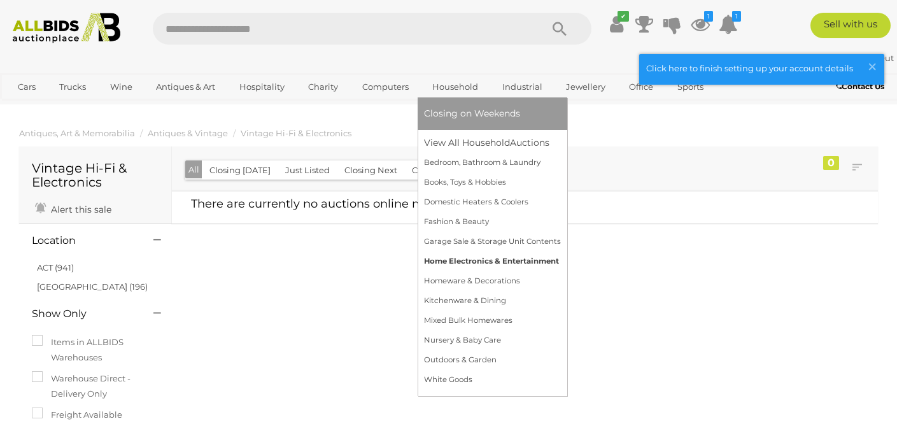
click at [453, 254] on link "Home Electronics & Entertainment" at bounding box center [492, 261] width 137 height 20
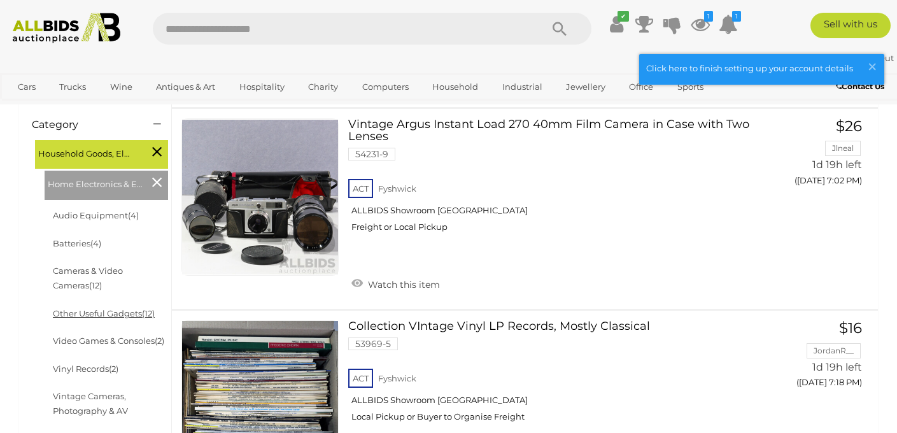
scroll to position [303, 0]
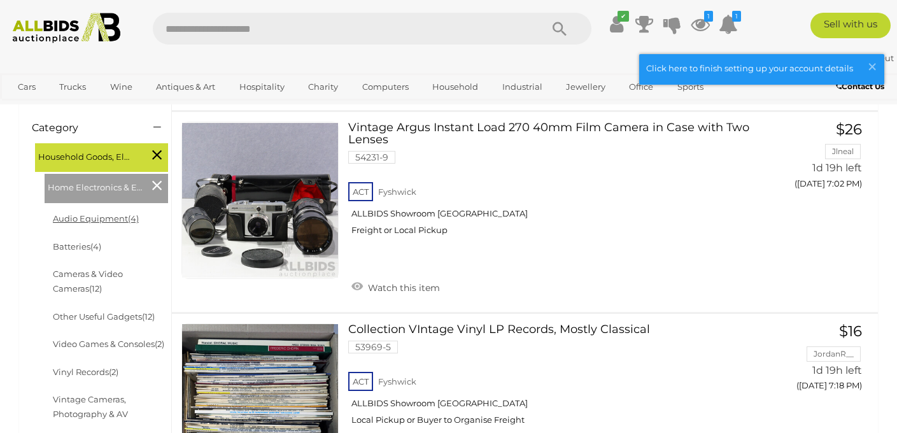
click at [108, 220] on link "Audio Equipment (4)" at bounding box center [96, 218] width 86 height 10
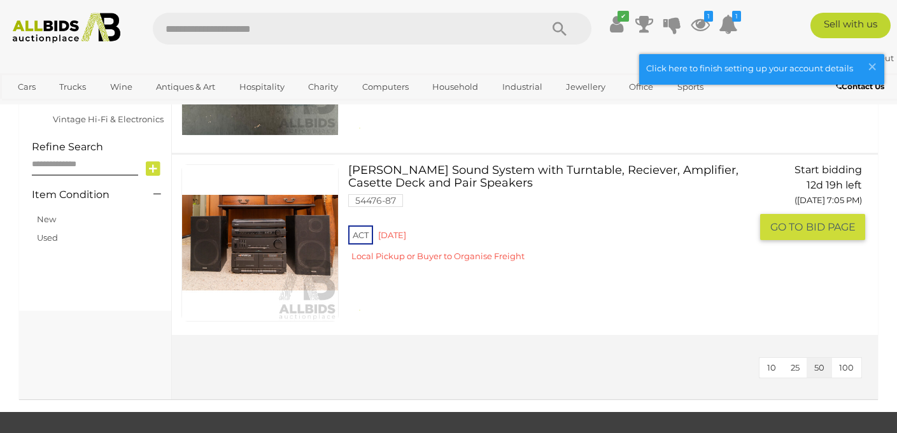
scroll to position [629, 0]
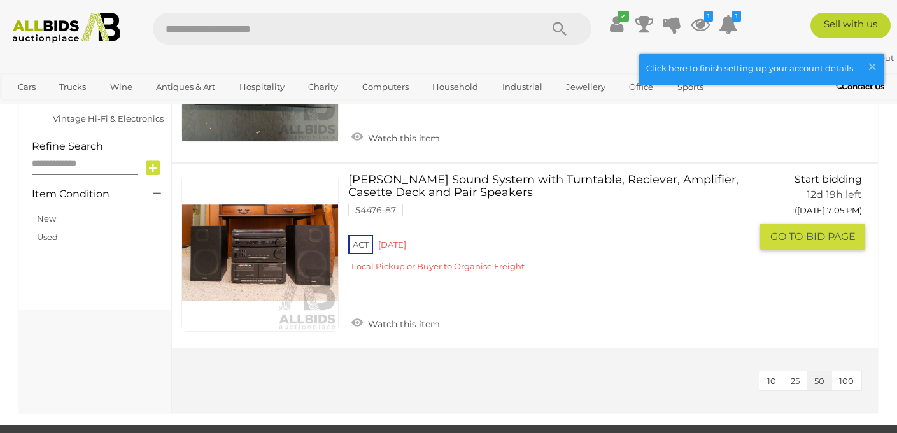
click at [260, 255] on link at bounding box center [259, 252] width 157 height 157
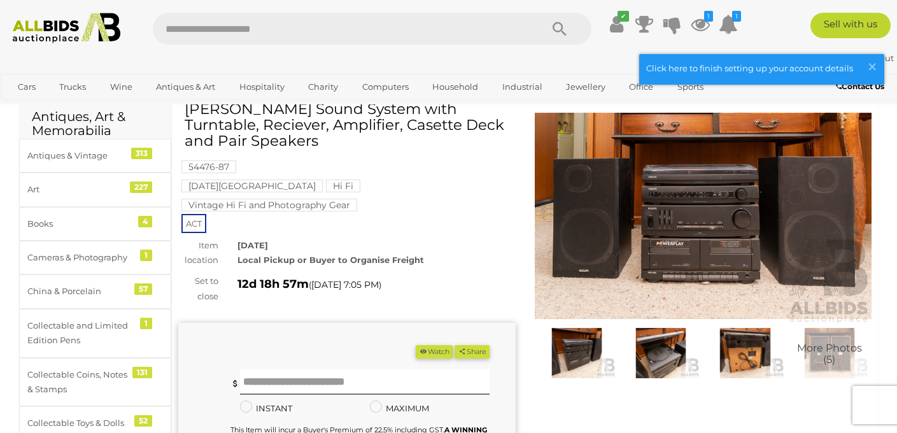
scroll to position [34, 0]
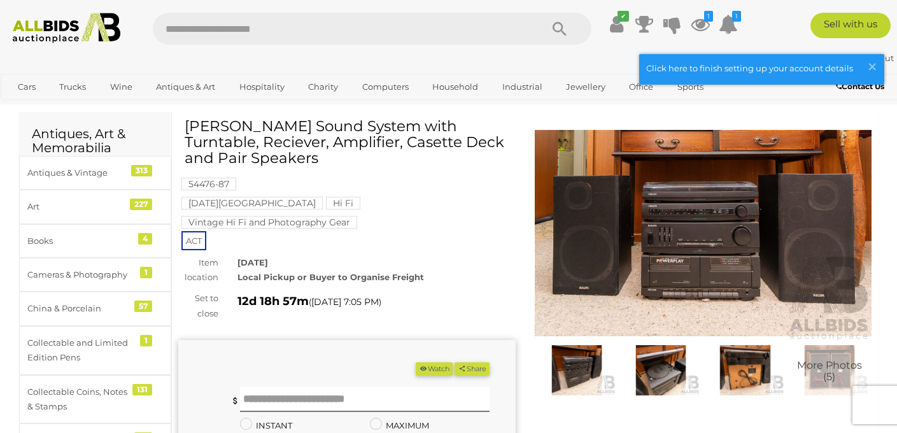
click at [652, 374] on img at bounding box center [661, 370] width 78 height 50
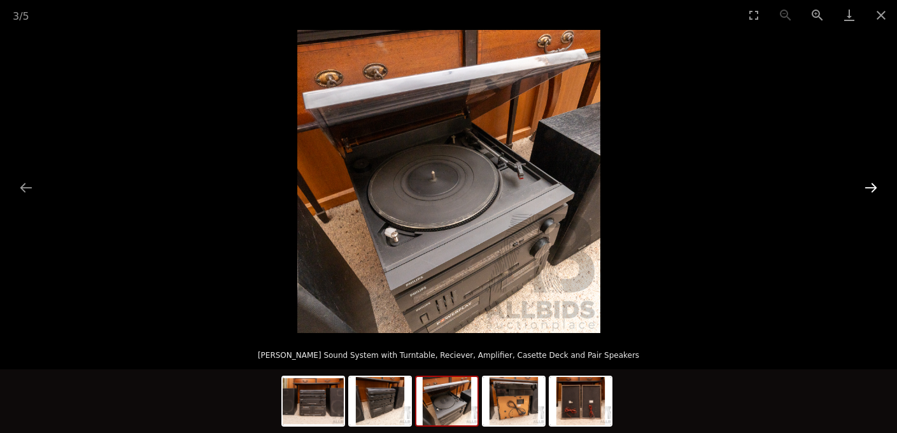
click at [869, 188] on button "Next slide" at bounding box center [870, 187] width 27 height 25
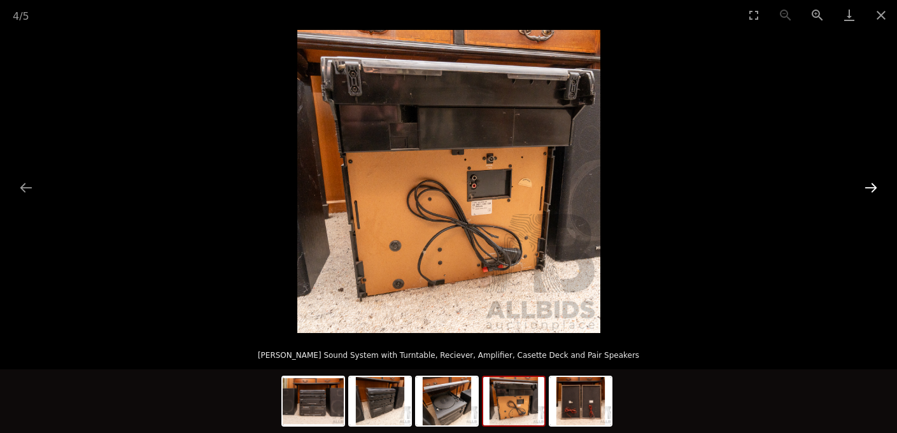
click at [869, 188] on button "Next slide" at bounding box center [870, 187] width 27 height 25
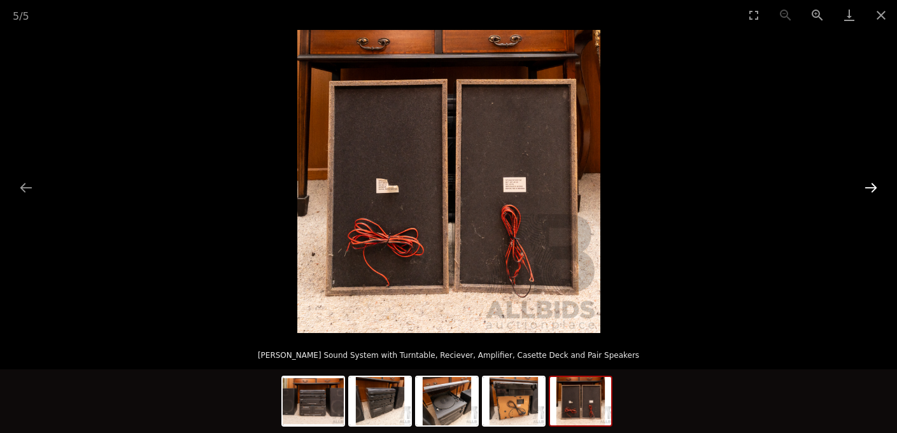
click at [869, 188] on button "Next slide" at bounding box center [870, 187] width 27 height 25
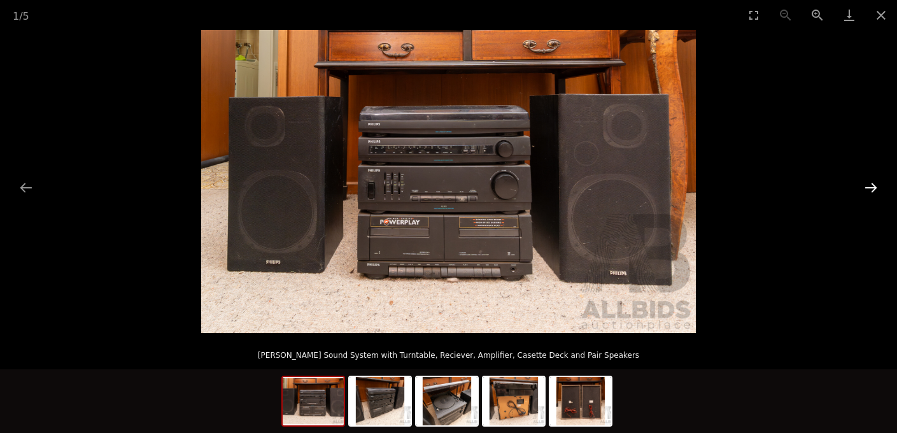
click at [869, 188] on button "Next slide" at bounding box center [870, 187] width 27 height 25
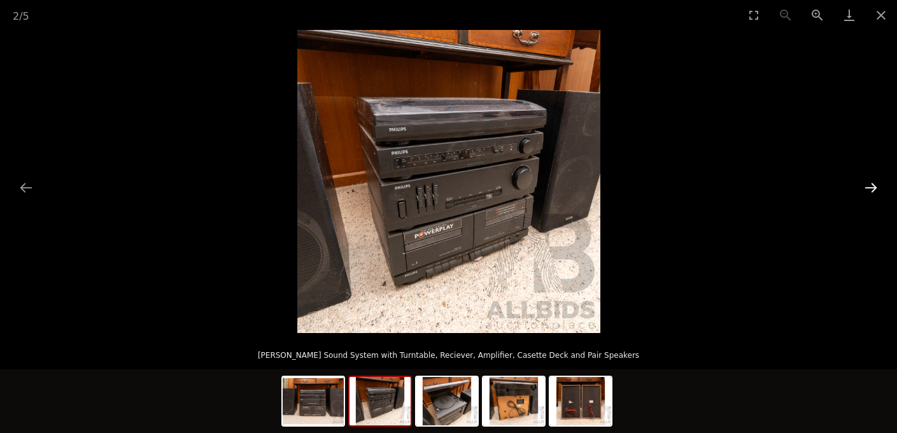
click at [869, 188] on button "Next slide" at bounding box center [870, 187] width 27 height 25
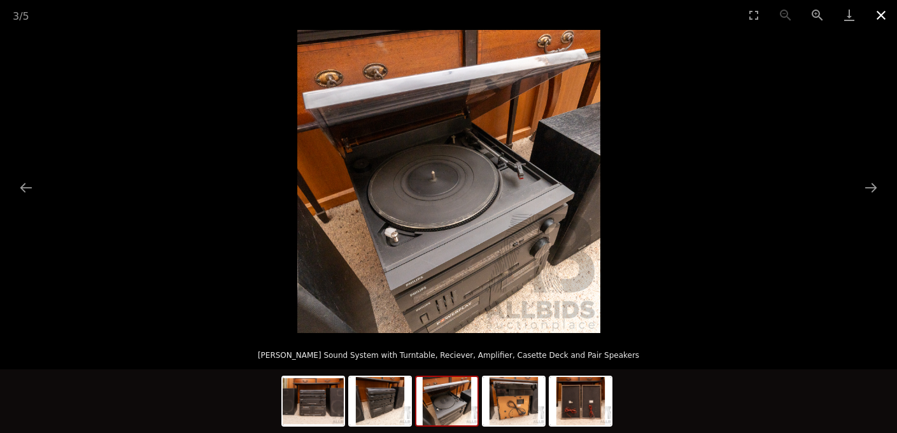
click at [878, 16] on button "Close gallery" at bounding box center [881, 15] width 32 height 30
